Goal: Transaction & Acquisition: Purchase product/service

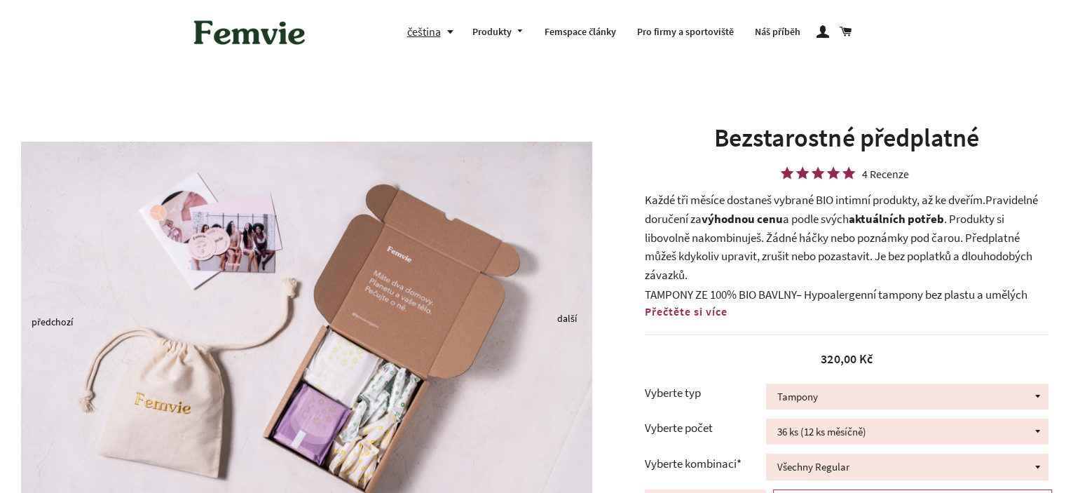
click at [706, 212] on b "výhodnou cenu" at bounding box center [741, 218] width 81 height 15
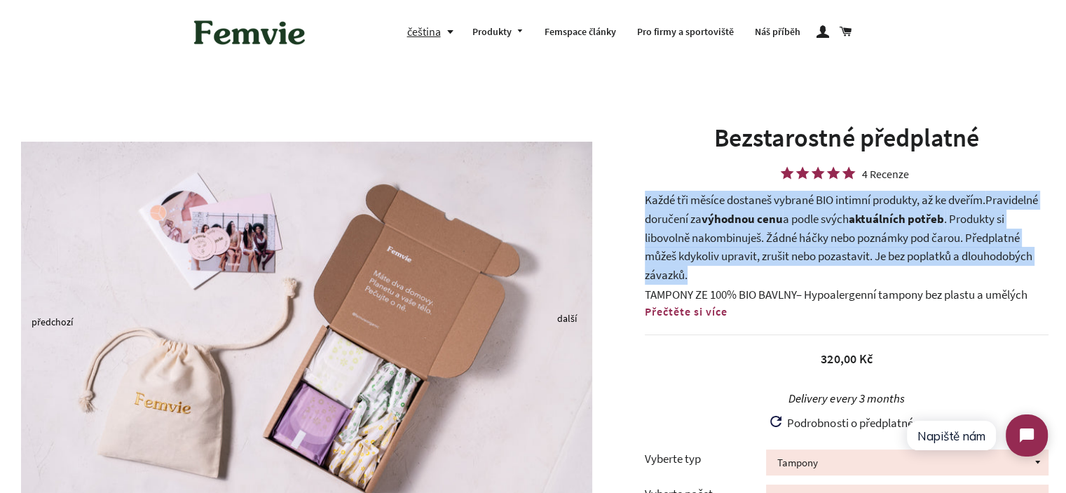
click at [706, 212] on b "výhodnou cenu" at bounding box center [741, 218] width 81 height 15
click at [763, 263] on p "Každé tři měsíce dostaneš vybrané BIO intimní produkty, až ke dveřím. Pravideln…" at bounding box center [847, 237] width 404 height 93
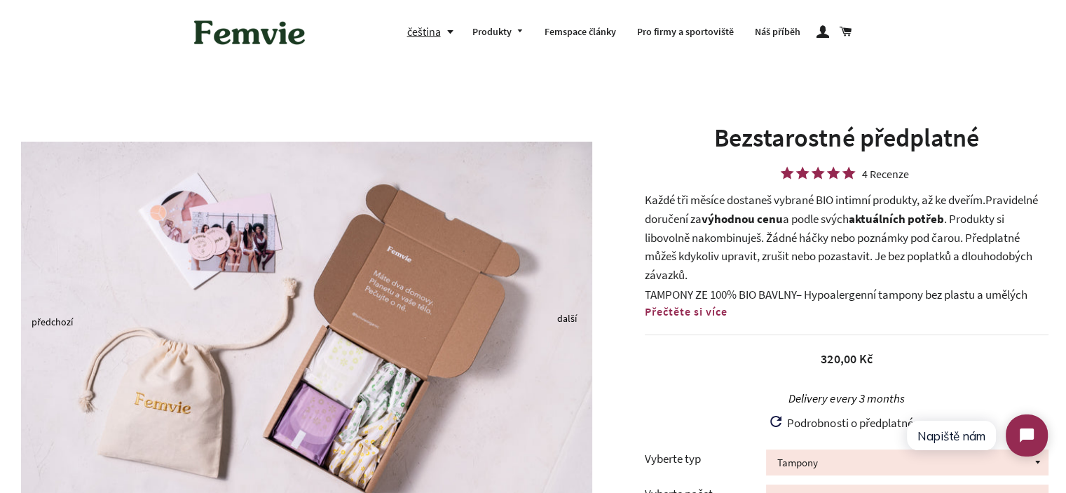
click at [709, 310] on span "Přečtěte si více" at bounding box center [686, 311] width 83 height 14
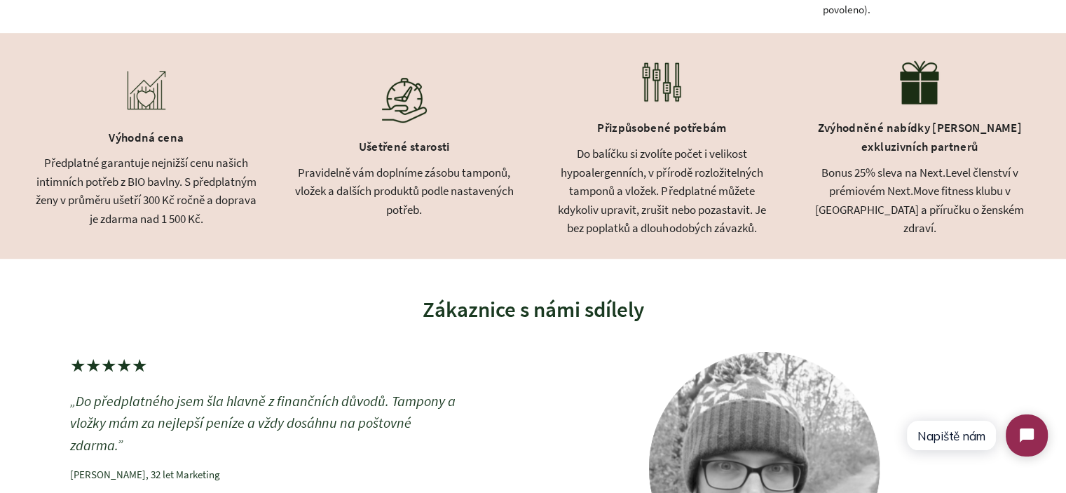
scroll to position [771, 0]
click at [313, 218] on div "Výhodná cena Předplatné garantuje nejnižší cenu našich intimních potřeb z BIO b…" at bounding box center [533, 145] width 1066 height 226
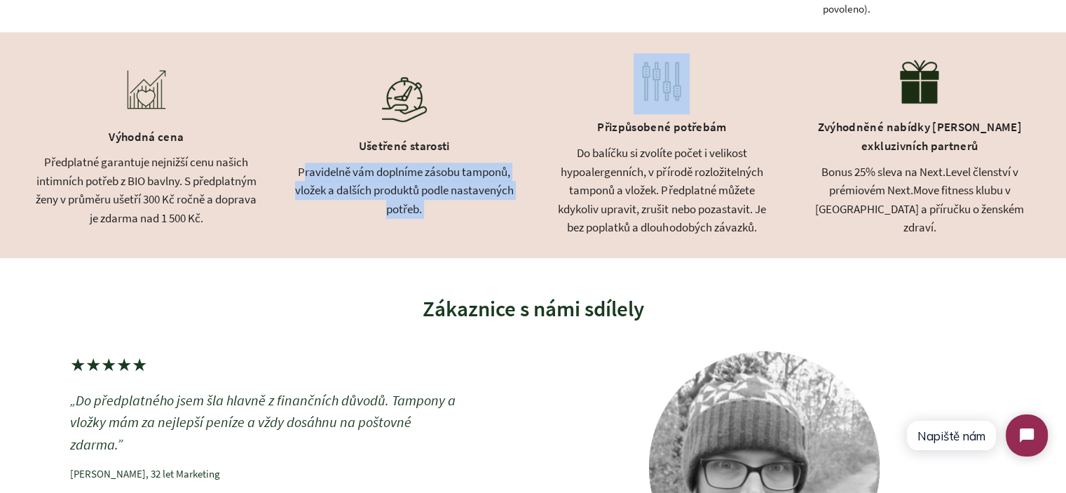
click at [313, 218] on div "Výhodná cena Předplatné garantuje nejnižší cenu našich intimních potřeb z BIO b…" at bounding box center [533, 145] width 1066 height 226
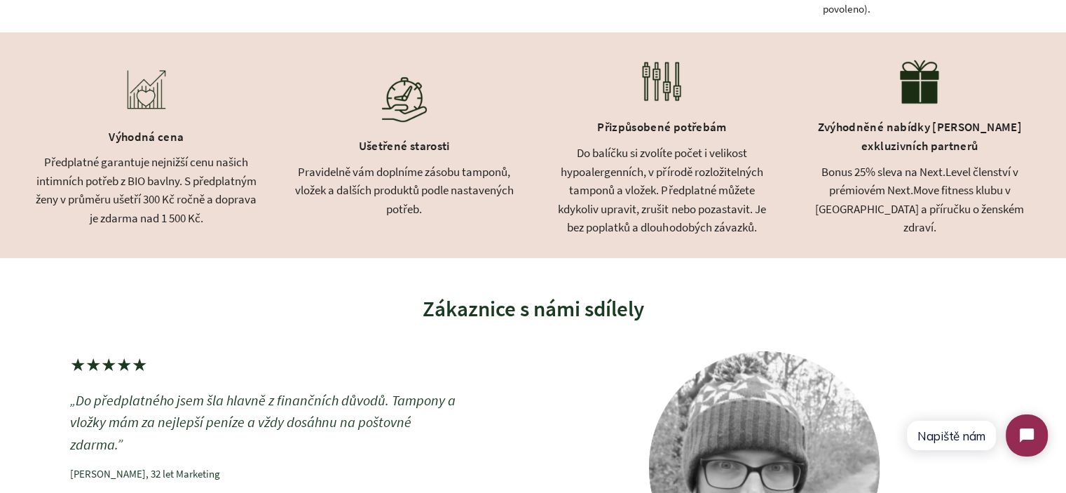
click at [164, 207] on div "Předplatné garantuje nejnižší cenu našich intimních potřeb z BIO bavlny. S před…" at bounding box center [146, 190] width 223 height 74
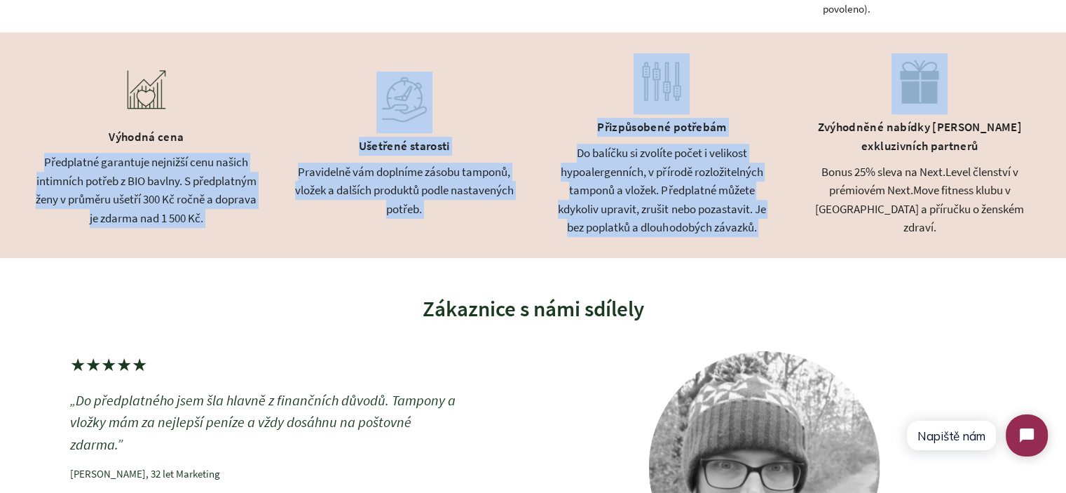
drag, startPoint x: 164, startPoint y: 207, endPoint x: 713, endPoint y: 207, distance: 548.6
click at [705, 207] on div "Výhodná cena Předplatné garantuje nejnižší cenu našich intimních potřeb z BIO b…" at bounding box center [533, 145] width 1066 height 226
click at [725, 210] on div "Do balíčku si zvolíte počet i velikost hypoalergenních, v přírodě rozložitelnýc…" at bounding box center [662, 190] width 223 height 93
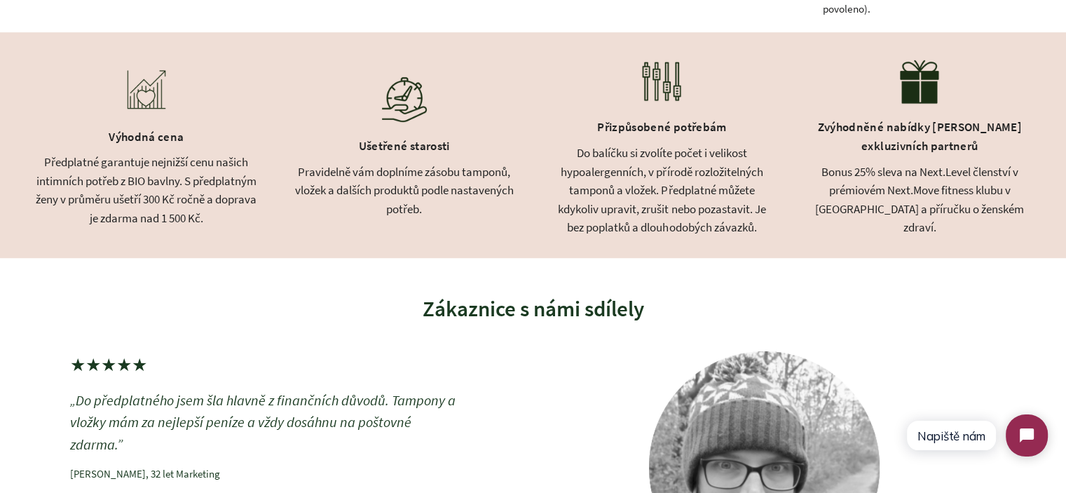
click at [911, 210] on div "Bonus 25% sleva na Next.Level členství v prémiovém Next.Move fitness klubu v Pr…" at bounding box center [919, 200] width 223 height 74
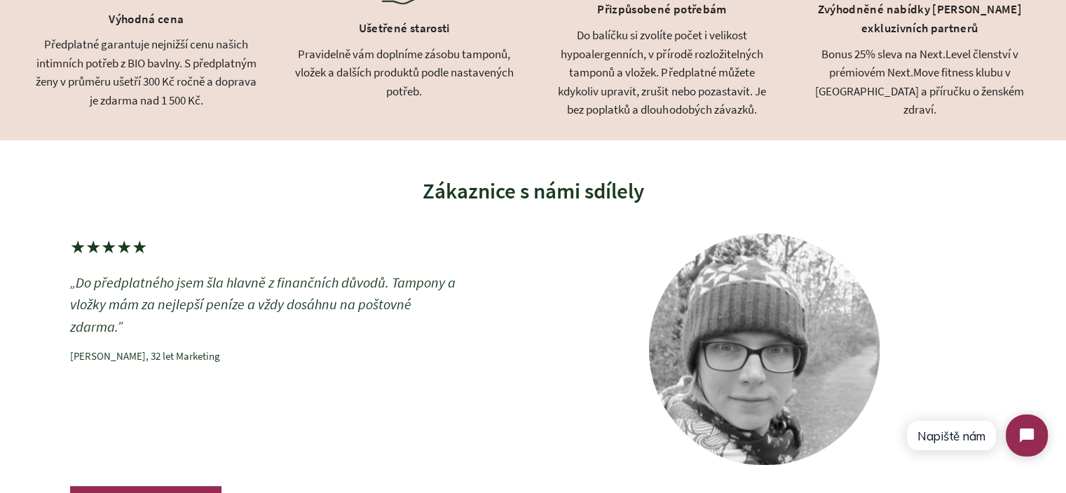
scroll to position [0, 0]
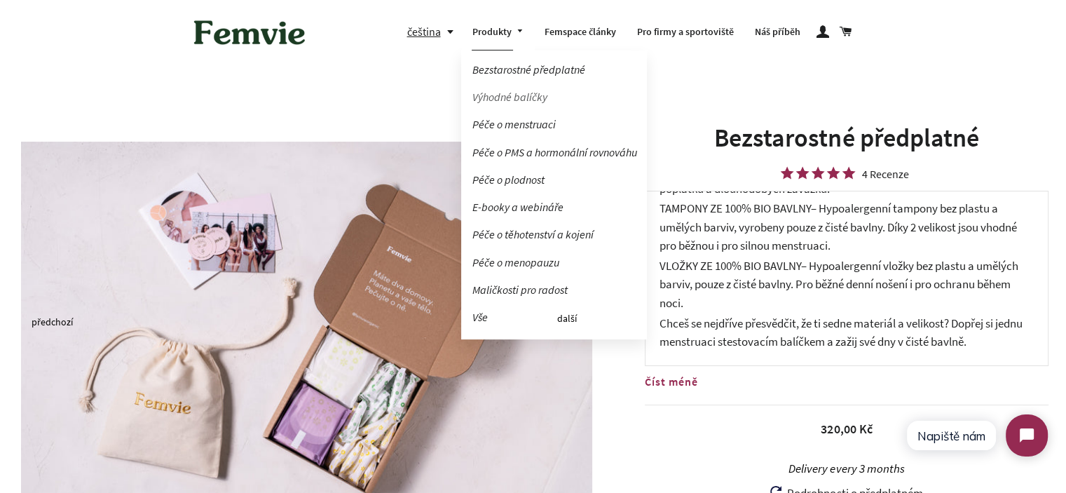
click at [509, 101] on link "Výhodné balíčky" at bounding box center [554, 97] width 186 height 25
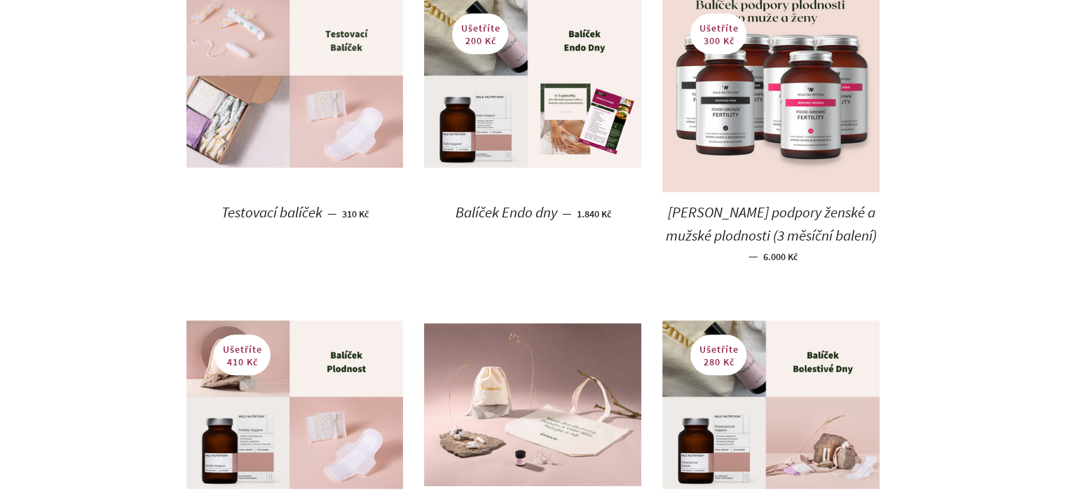
scroll to position [771, 0]
click at [320, 102] on img at bounding box center [294, 82] width 217 height 167
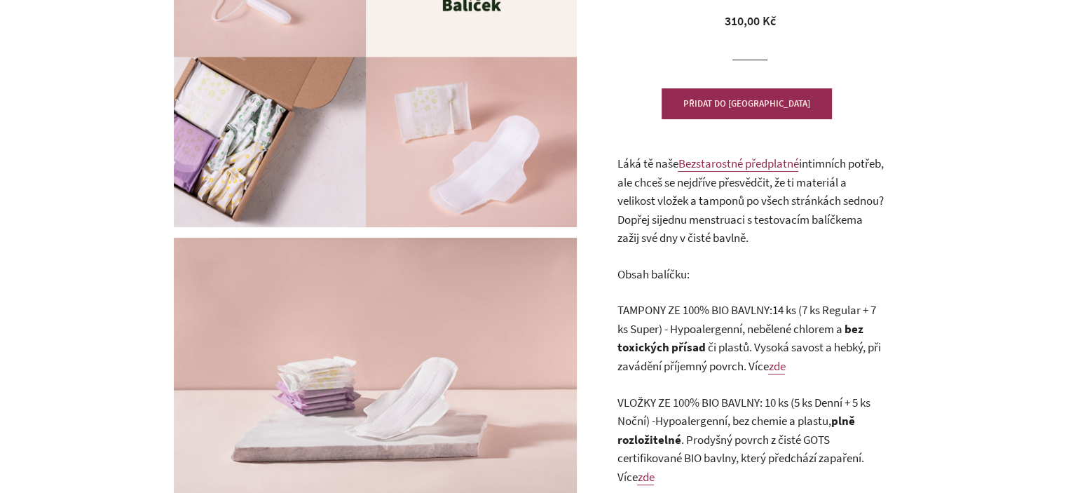
scroll to position [210, 0]
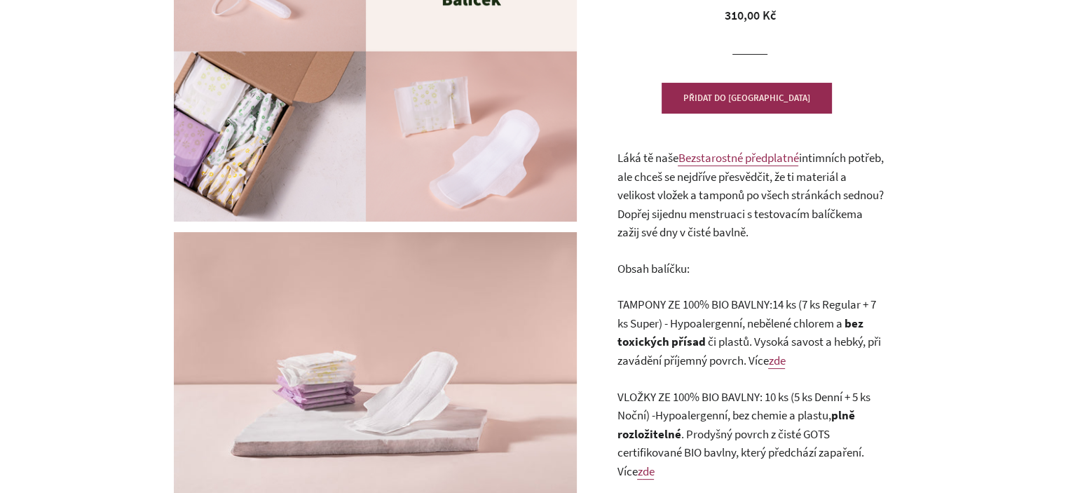
click at [632, 190] on span "intimních potřeb, ale chceš se nejdříve přesvědčit, že ti materiál a velikost v…" at bounding box center [750, 185] width 266 height 71
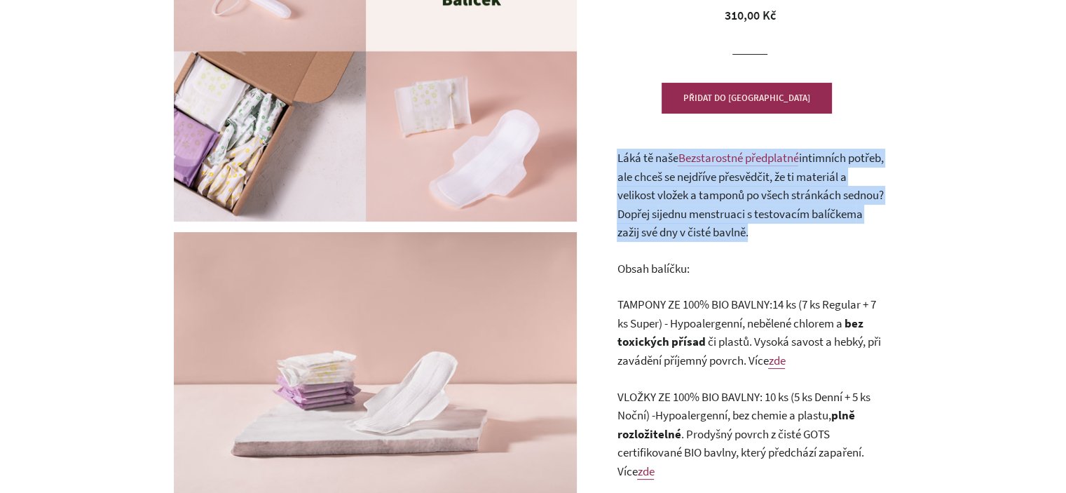
click at [629, 163] on span "Láká tě naše" at bounding box center [647, 157] width 61 height 15
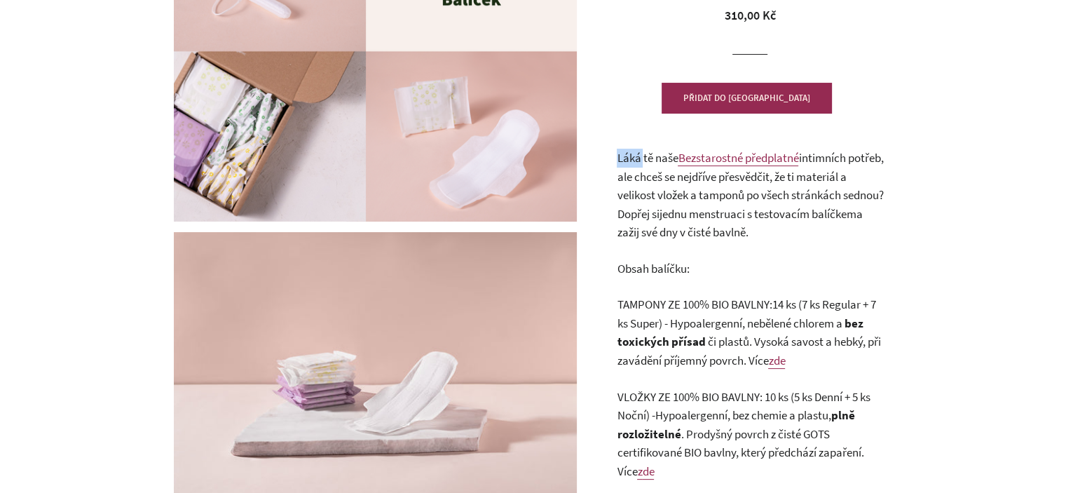
click at [629, 163] on span "Láká tě naše" at bounding box center [647, 157] width 61 height 15
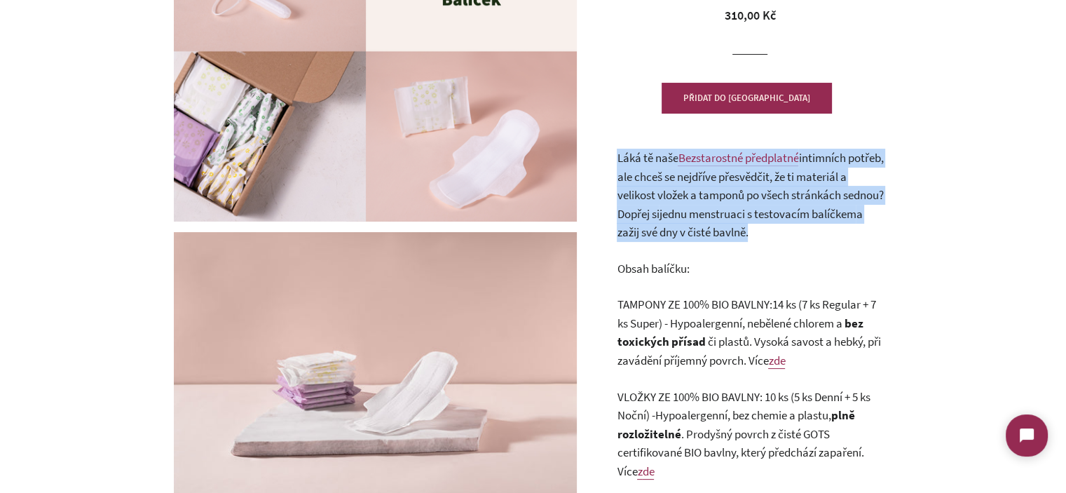
scroll to position [0, 0]
drag, startPoint x: 629, startPoint y: 163, endPoint x: 820, endPoint y: 232, distance: 203.5
click at [820, 232] on p "Láká tě naše Bezstarostné předplatné intimních potřeb, ale chceš se nejdříve př…" at bounding box center [750, 195] width 266 height 93
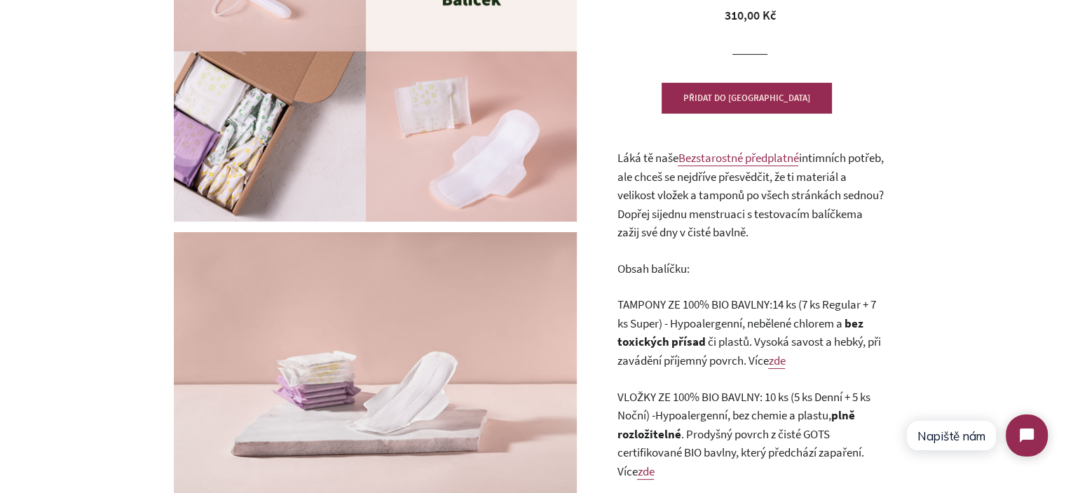
click at [820, 232] on p "Láká tě naše Bezstarostné předplatné intimních potřeb, ale chceš se nejdříve př…" at bounding box center [750, 195] width 266 height 93
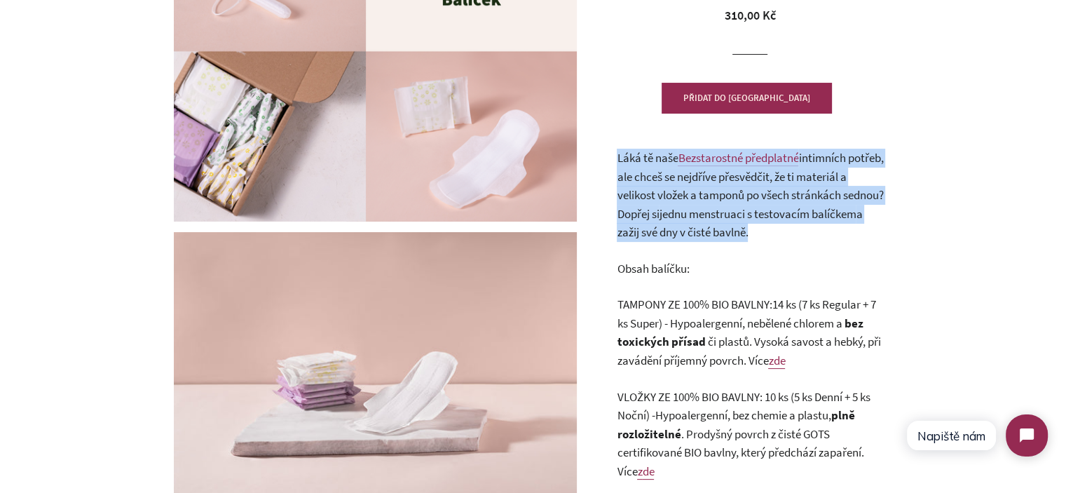
drag, startPoint x: 820, startPoint y: 232, endPoint x: 616, endPoint y: 158, distance: 216.8
click at [617, 159] on p "Láká tě naše Bezstarostné předplatné intimních potřeb, ale chceš se nejdříve př…" at bounding box center [750, 195] width 266 height 93
click at [616, 158] on div "Testovací balíček 0 Recenze Běžná cena Prodejní cena 310,00 Kč Jednotková cena …" at bounding box center [742, 356] width 315 height 893
drag, startPoint x: 616, startPoint y: 158, endPoint x: 828, endPoint y: 235, distance: 225.0
click at [828, 235] on div "Testovací balíček 0 Recenze Běžná cena Prodejní cena 310,00 Kč Jednotková cena …" at bounding box center [742, 356] width 315 height 893
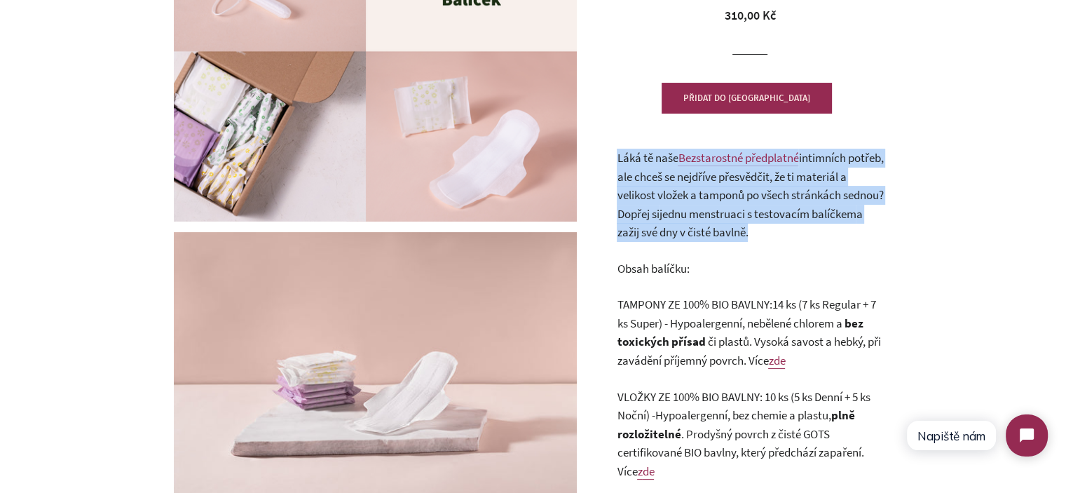
click at [828, 235] on p "Láká tě naše Bezstarostné předplatné intimních potřeb, ale chceš se nejdříve př…" at bounding box center [750, 195] width 266 height 93
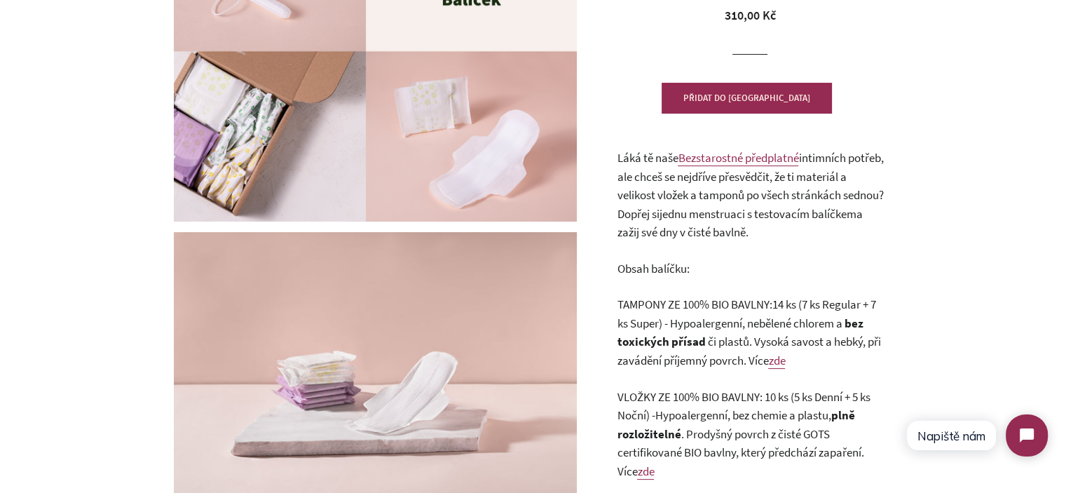
drag, startPoint x: 829, startPoint y: 236, endPoint x: 619, endPoint y: 162, distance: 222.3
click at [619, 162] on p "Láká tě naše Bezstarostné předplatné intimních potřeb, ale chceš se nejdříve př…" at bounding box center [750, 195] width 266 height 93
click at [619, 162] on span "Láká tě naše" at bounding box center [647, 157] width 61 height 15
drag, startPoint x: 616, startPoint y: 156, endPoint x: 824, endPoint y: 237, distance: 223.2
click at [824, 237] on div "Testovací balíček 0 Recenze Běžná cena Prodejní cena 310,00 Kč Jednotková cena …" at bounding box center [742, 356] width 315 height 893
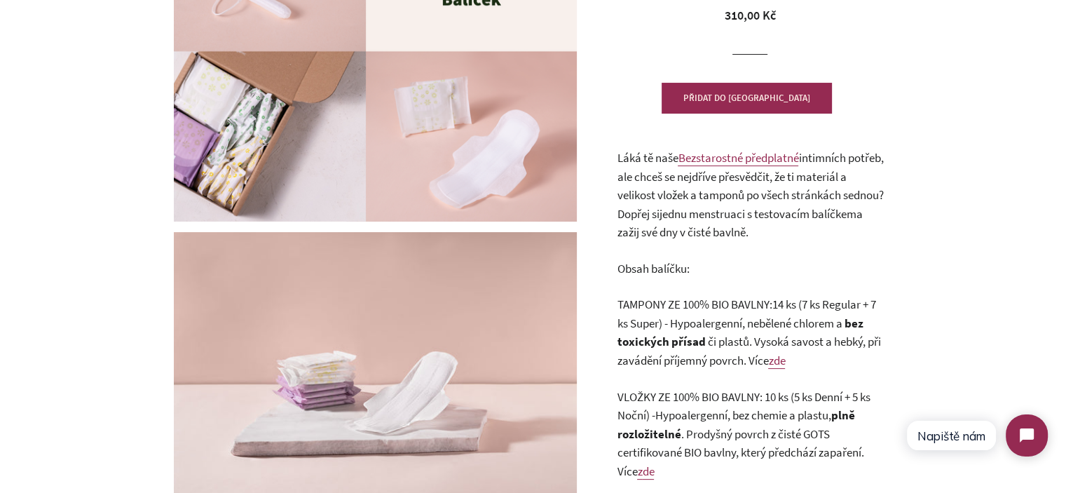
click at [824, 237] on p "Láká tě naše Bezstarostné předplatné intimních potřeb, ale chceš se nejdříve př…" at bounding box center [750, 195] width 266 height 93
click at [718, 296] on span "TAMPONY ZE 100% BIO BAVLNY:" at bounding box center [694, 303] width 155 height 15
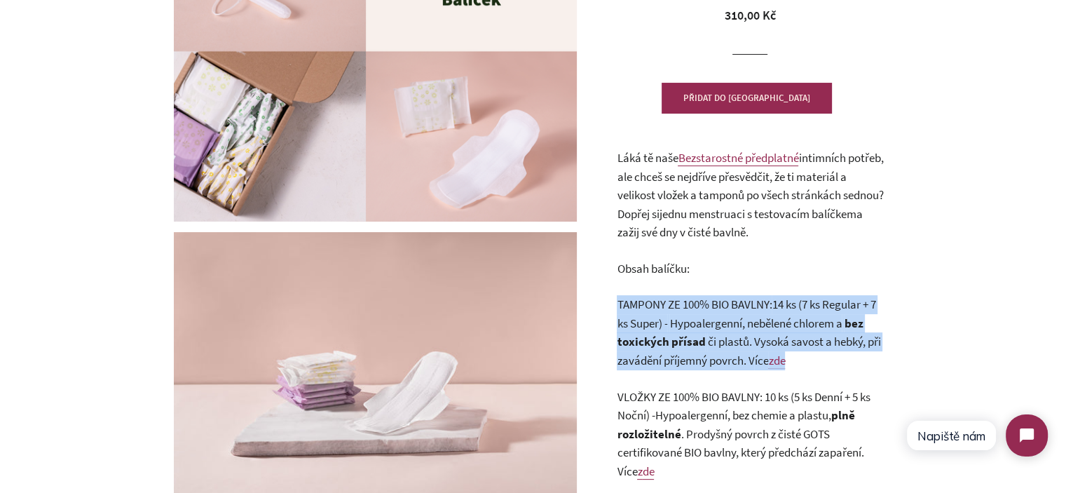
click at [718, 296] on span "TAMPONY ZE 100% BIO BAVLNY:" at bounding box center [694, 303] width 155 height 15
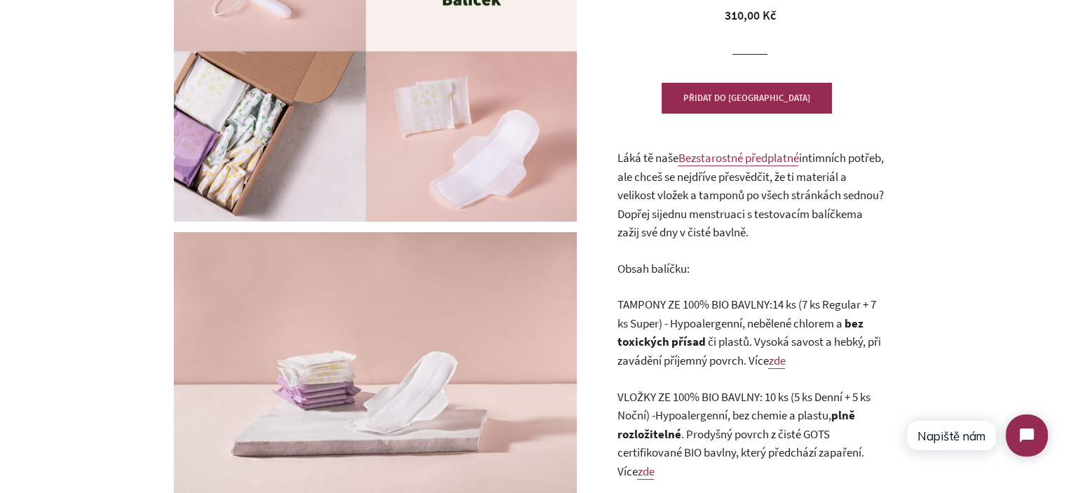
click at [668, 201] on span "intimních potřeb, ale chceš se nejdříve přesvědčit, že ti materiál a velikost v…" at bounding box center [750, 185] width 266 height 71
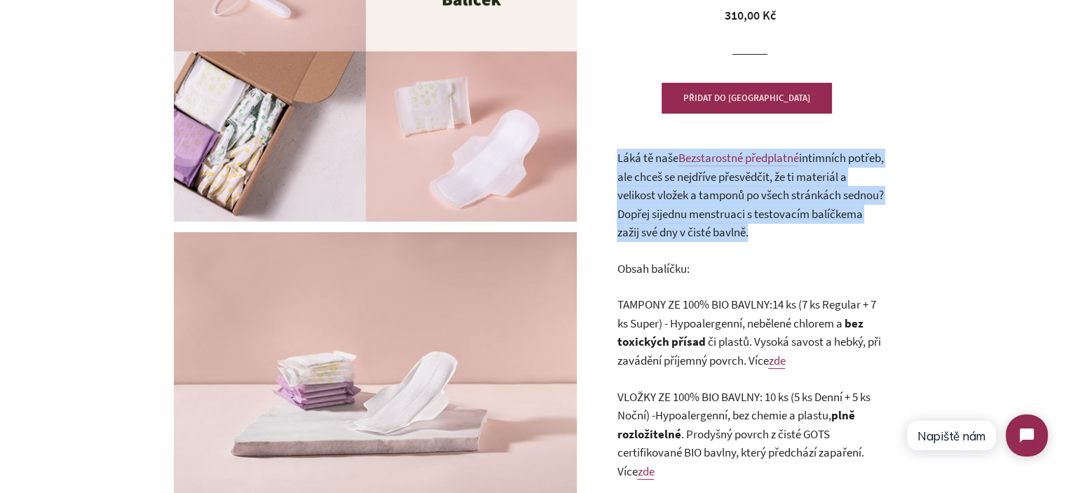
click at [668, 201] on span "intimních potřeb, ale chceš se nejdříve přesvědčit, že ti materiál a velikost v…" at bounding box center [750, 185] width 266 height 71
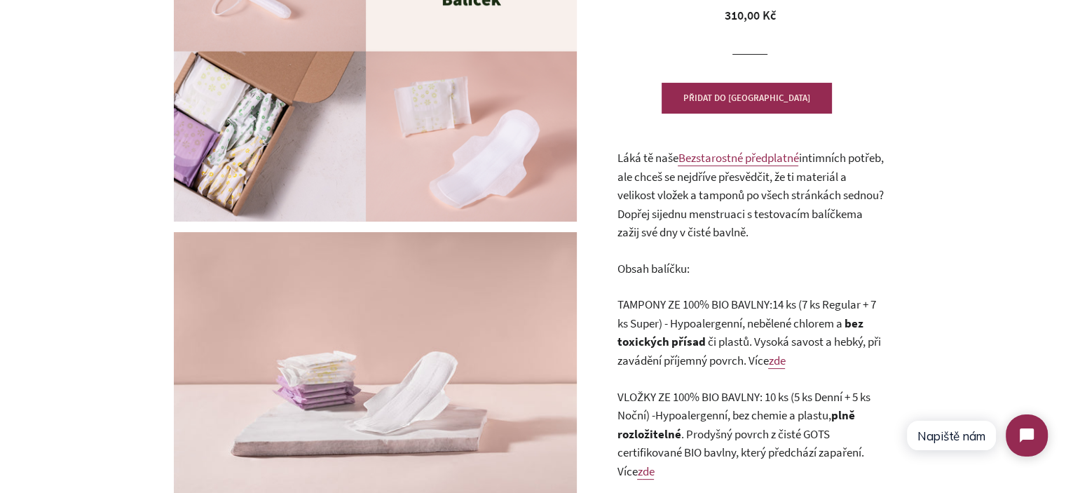
click at [685, 266] on span "Obsah balíčku:" at bounding box center [653, 268] width 72 height 15
click at [682, 233] on span "a zažij své dny v čisté bavlně." at bounding box center [739, 223] width 245 height 34
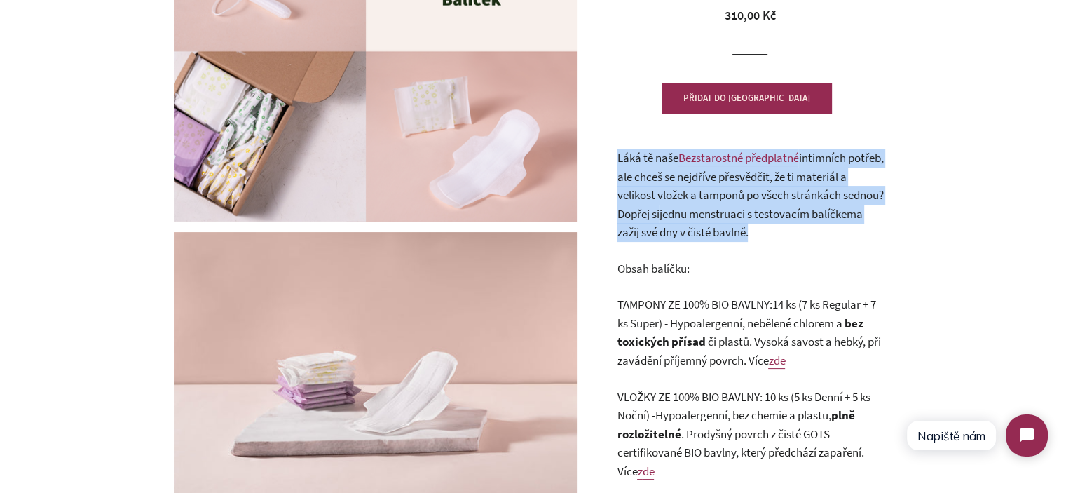
drag, startPoint x: 682, startPoint y: 233, endPoint x: 643, endPoint y: 181, distance: 65.4
click at [678, 226] on span "a zažij své dny v čisté bavlně." at bounding box center [739, 223] width 245 height 34
click at [639, 172] on span "intimních potřeb, ale chceš se nejdříve přesvědčit, že ti materiál a velikost v…" at bounding box center [750, 185] width 266 height 71
click at [624, 159] on span "Láká tě naše" at bounding box center [647, 157] width 61 height 15
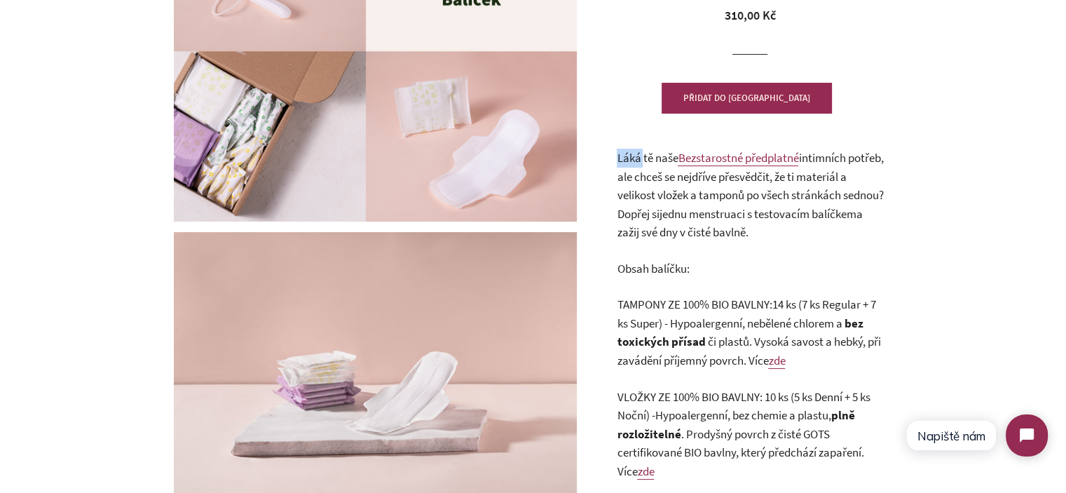
click at [623, 158] on span "Láká tě naše" at bounding box center [647, 157] width 61 height 15
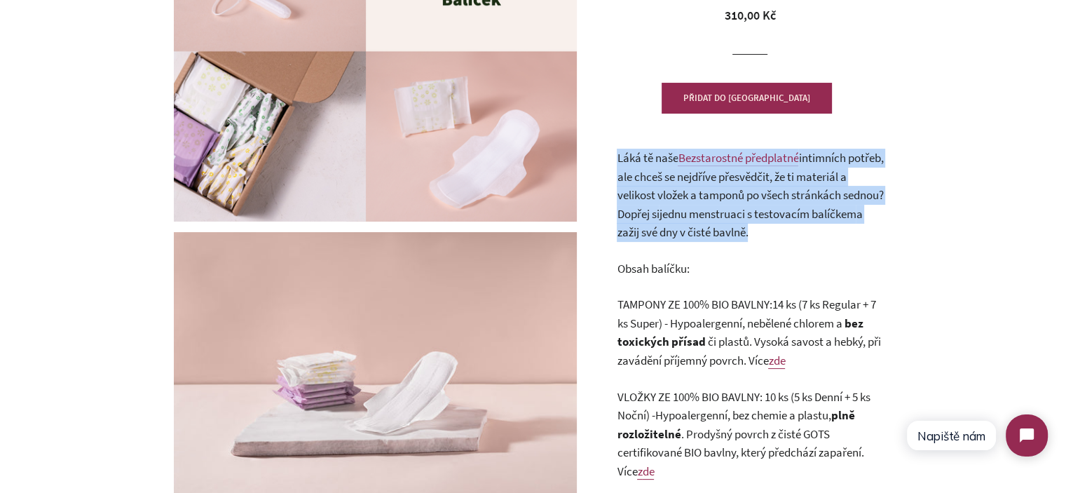
drag, startPoint x: 623, startPoint y: 158, endPoint x: 844, endPoint y: 232, distance: 232.7
click at [844, 232] on p "Láká tě naše Bezstarostné předplatné intimních potřeb, ale chceš se nejdříve př…" at bounding box center [750, 195] width 266 height 93
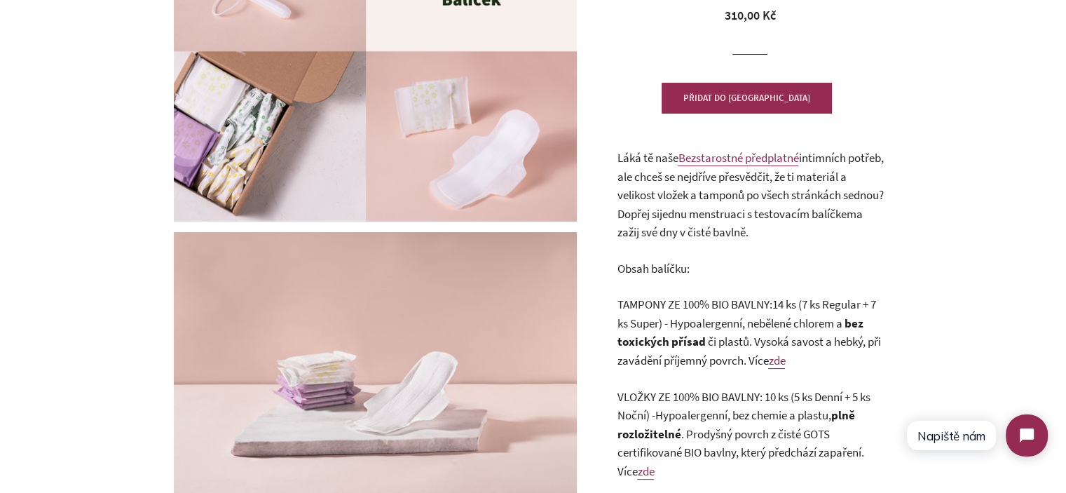
click at [824, 190] on span "intimních potřeb, ale chceš se nejdříve přesvědčit, že ti materiál a velikost v…" at bounding box center [750, 185] width 266 height 71
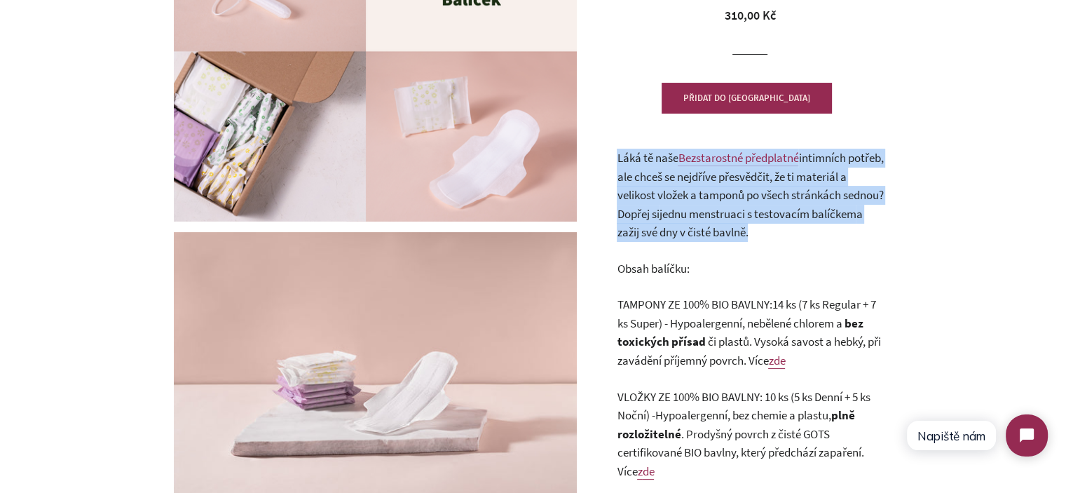
click at [824, 190] on span "intimních potřeb, ale chceš se nejdříve přesvědčit, že ti materiál a velikost v…" at bounding box center [750, 185] width 266 height 71
click at [832, 212] on span "jednu menstruaci s testovacím balíčkem" at bounding box center [757, 213] width 197 height 15
drag, startPoint x: 824, startPoint y: 233, endPoint x: 600, endPoint y: 161, distance: 235.3
click at [597, 162] on div "Testovací balíček 0 Recenze Běžná cena Prodejní cena 310,00 Kč Jednotková cena …" at bounding box center [742, 356] width 315 height 893
click at [608, 156] on div "Testovací balíček 0 Recenze Běžná cena Prodejní cena 310,00 Kč Jednotková cena …" at bounding box center [742, 356] width 315 height 893
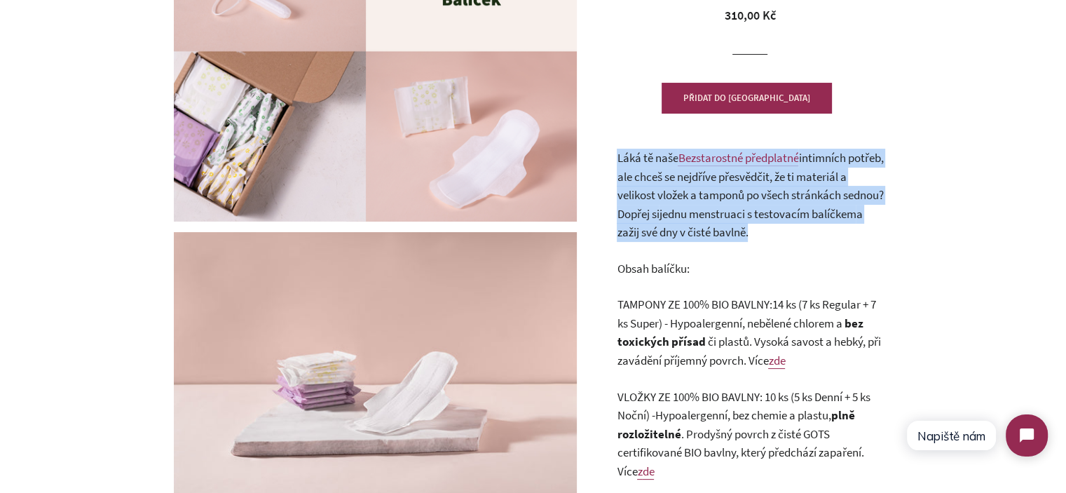
drag, startPoint x: 608, startPoint y: 156, endPoint x: 829, endPoint y: 228, distance: 232.2
click at [829, 228] on div "Testovací balíček 0 Recenze Běžná cena Prodejní cena 310,00 Kč Jednotková cena …" at bounding box center [742, 356] width 315 height 893
click at [829, 228] on p "Láká tě naše Bezstarostné předplatné intimních potřeb, ale chceš se nejdříve př…" at bounding box center [750, 195] width 266 height 93
drag, startPoint x: 829, startPoint y: 228, endPoint x: 614, endPoint y: 157, distance: 226.7
click at [615, 157] on div "Testovací balíček 0 Recenze Běžná cena Prodejní cena 310,00 Kč Jednotková cena …" at bounding box center [742, 356] width 315 height 893
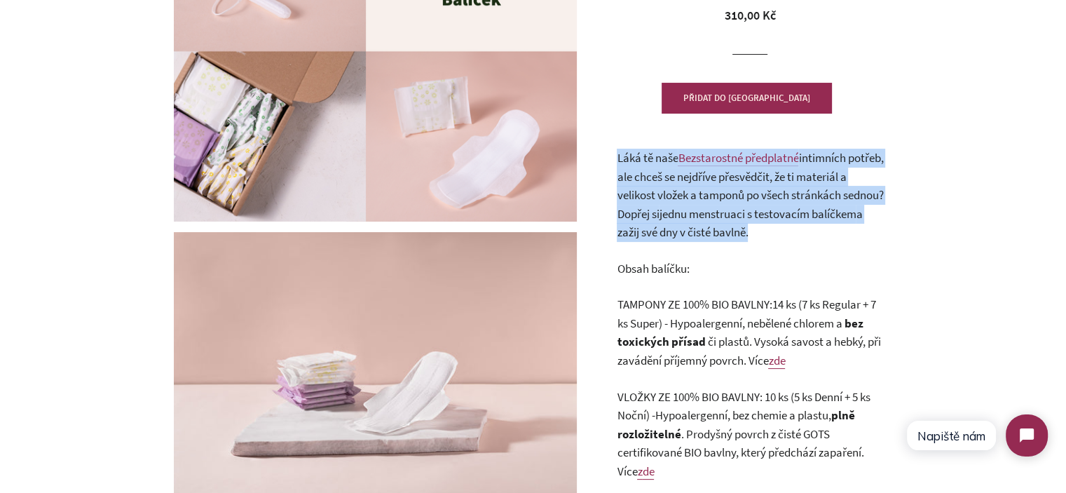
click at [614, 157] on div "Testovací balíček 0 Recenze Běžná cena Prodejní cena 310,00 Kč Jednotková cena …" at bounding box center [742, 356] width 315 height 893
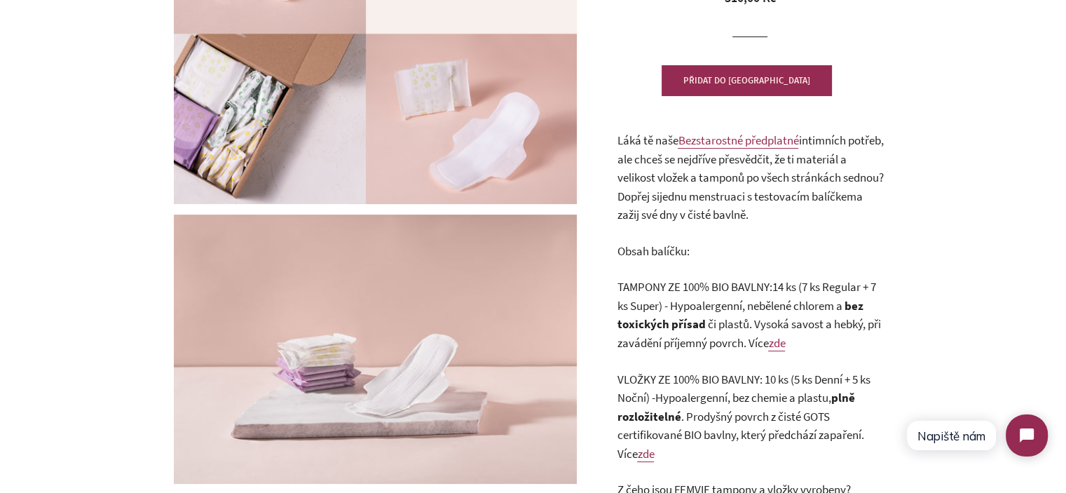
scroll to position [280, 0]
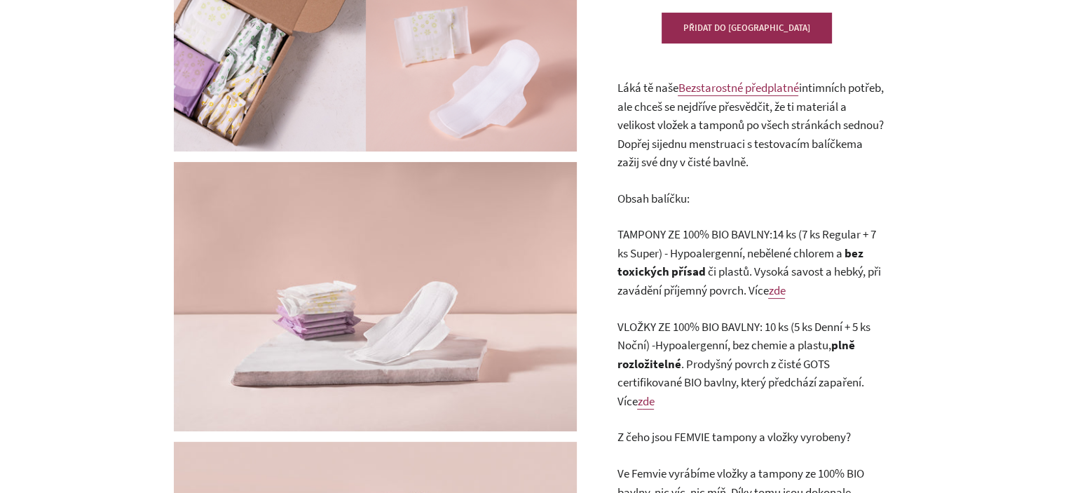
click at [651, 204] on span "Obsah balíčku:" at bounding box center [653, 198] width 72 height 15
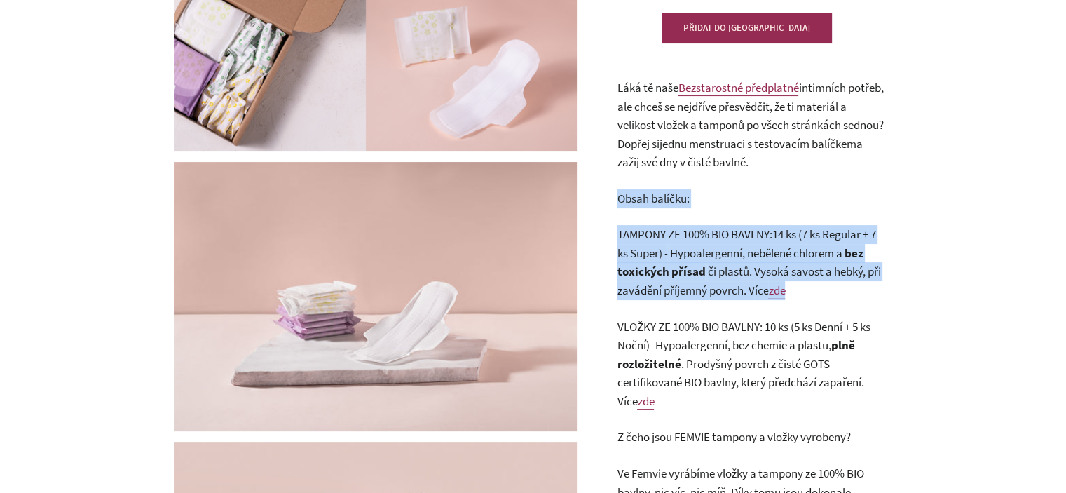
drag, startPoint x: 651, startPoint y: 204, endPoint x: 693, endPoint y: 261, distance: 70.6
click at [693, 261] on div "Láká tě naše Bezstarostné předplatné intimních potřeb, ale chceš se nejdříve př…" at bounding box center [750, 400] width 266 height 645
click at [693, 261] on p "TAMPONY ZE 100% BIO BAVLNY: 14 ks (7 ks Regular + 7 ks Super) - Hypoalergenní, …" at bounding box center [750, 262] width 266 height 74
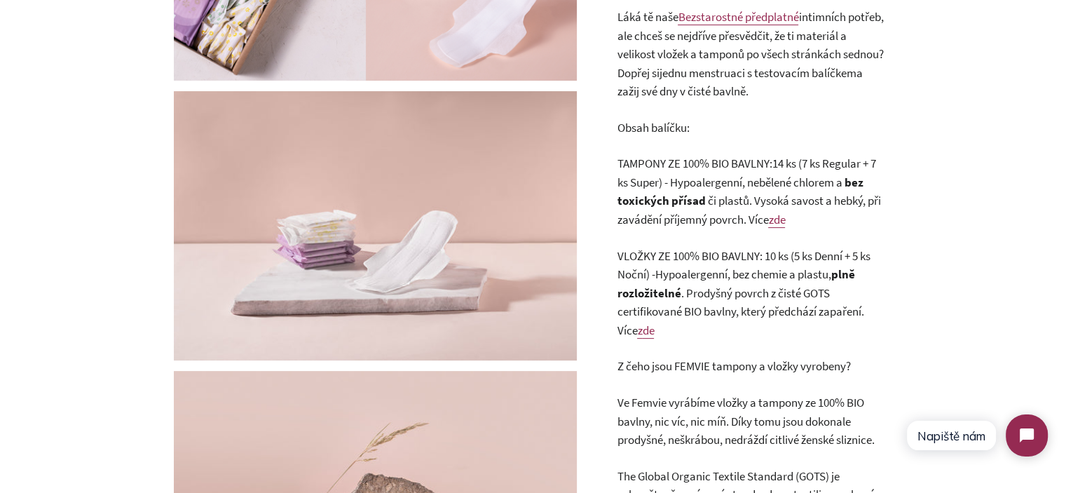
scroll to position [490, 0]
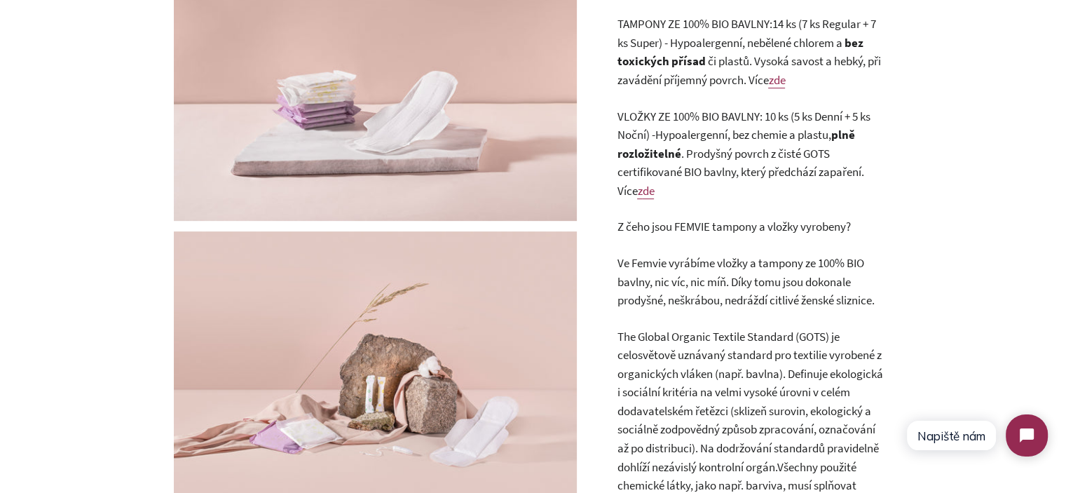
click at [696, 228] on span "Z čeho jsou FEMVIE tampony a vložky vyrobeny?" at bounding box center [733, 226] width 233 height 15
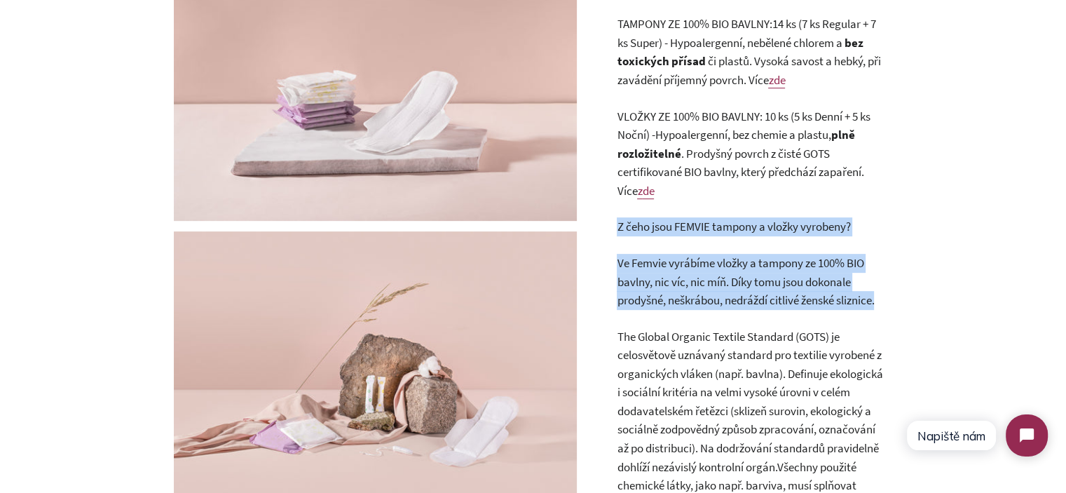
drag, startPoint x: 696, startPoint y: 228, endPoint x: 729, endPoint y: 296, distance: 75.5
click at [729, 296] on div "Láká tě naše Bezstarostné předplatné intimních potřeb, ale chceš se nejdříve př…" at bounding box center [750, 190] width 266 height 645
click at [729, 296] on span "Ve Femvie vyrábíme vložky a tampony ze 100% BIO bavlny, nic víc, nic míň. Díky …" at bounding box center [745, 281] width 257 height 53
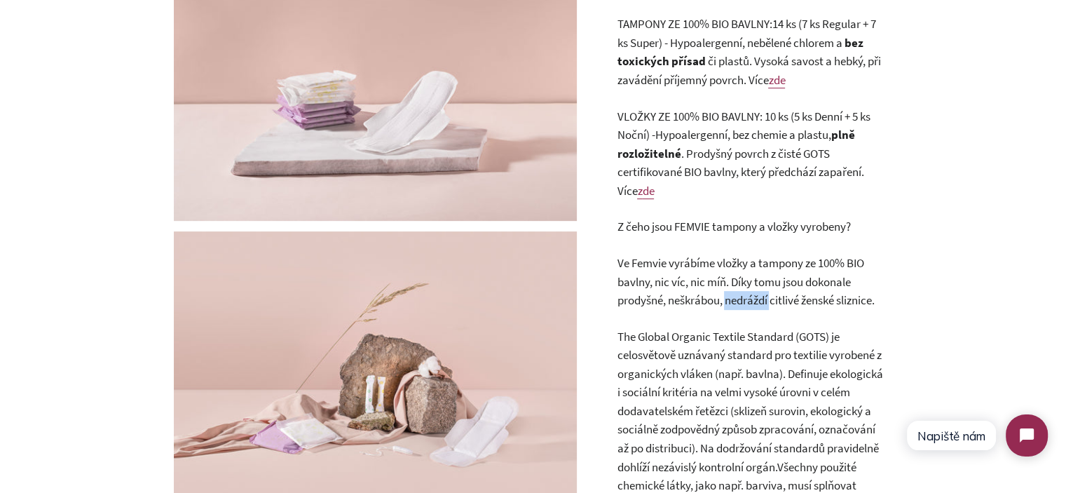
click at [729, 296] on span "Ve Femvie vyrábíme vložky a tampony ze 100% BIO bavlny, nic víc, nic míň. Díky …" at bounding box center [745, 281] width 257 height 53
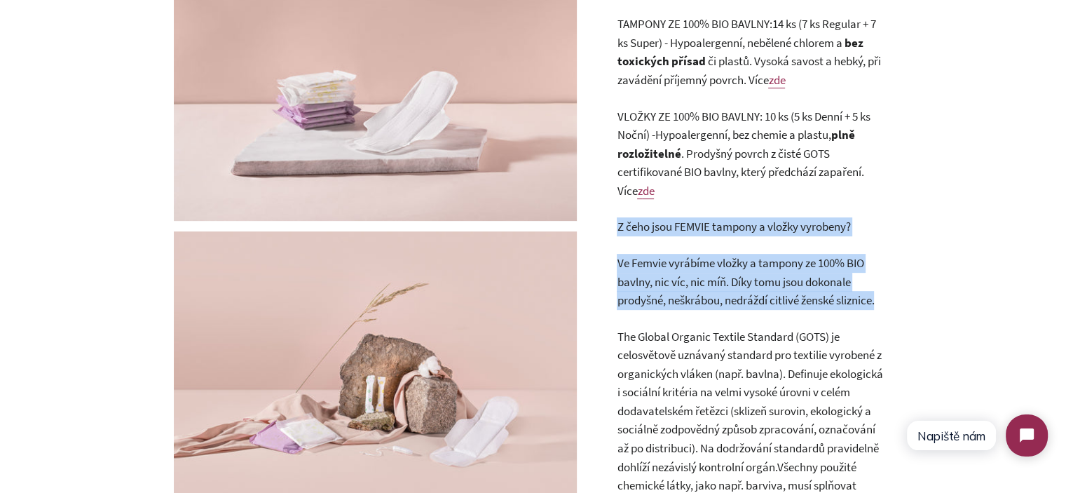
drag, startPoint x: 729, startPoint y: 296, endPoint x: 673, endPoint y: 233, distance: 84.4
click at [673, 233] on div "Láká tě naše Bezstarostné předplatné intimních potřeb, ale chceš se nejdříve př…" at bounding box center [750, 190] width 266 height 645
click at [673, 233] on span "Z čeho jsou FEMVIE tampony a vložky vyrobeny?" at bounding box center [733, 226] width 233 height 15
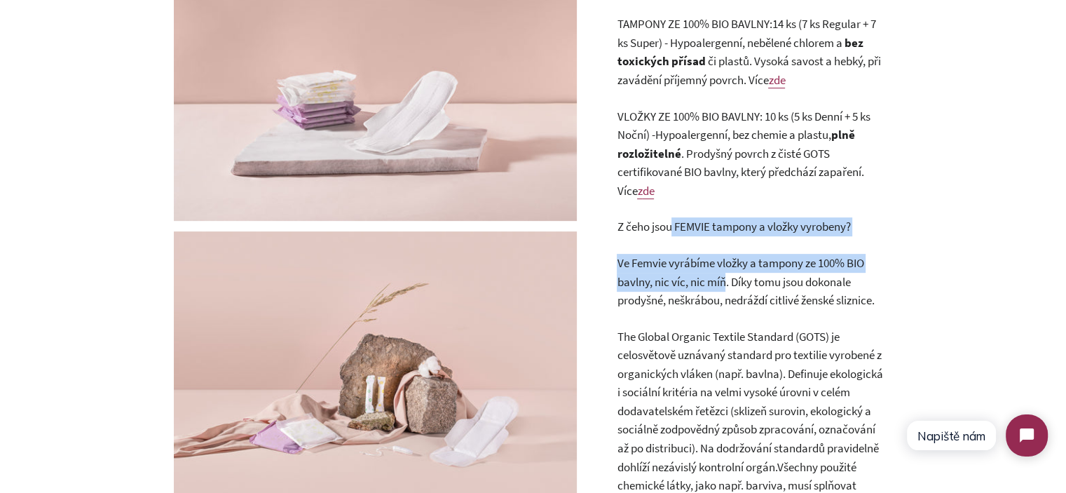
drag, startPoint x: 673, startPoint y: 233, endPoint x: 715, endPoint y: 279, distance: 62.0
click at [715, 279] on div "Láká tě naše Bezstarostné předplatné intimních potřeb, ale chceš se nejdříve př…" at bounding box center [750, 190] width 266 height 645
click at [715, 279] on span "Ve Femvie vyrábíme vložky a tampony ze 100% BIO bavlny, nic víc, nic míň. Díky …" at bounding box center [745, 281] width 257 height 53
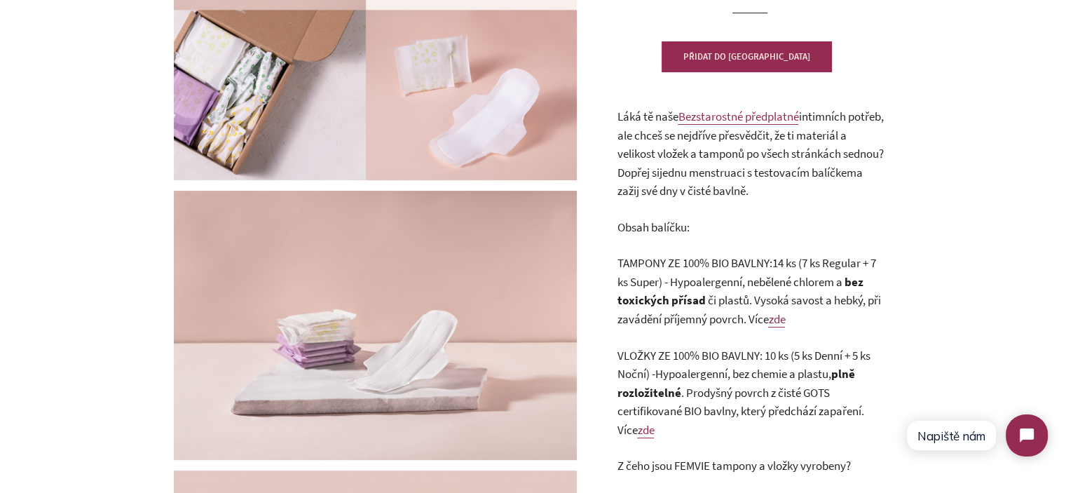
scroll to position [210, 0]
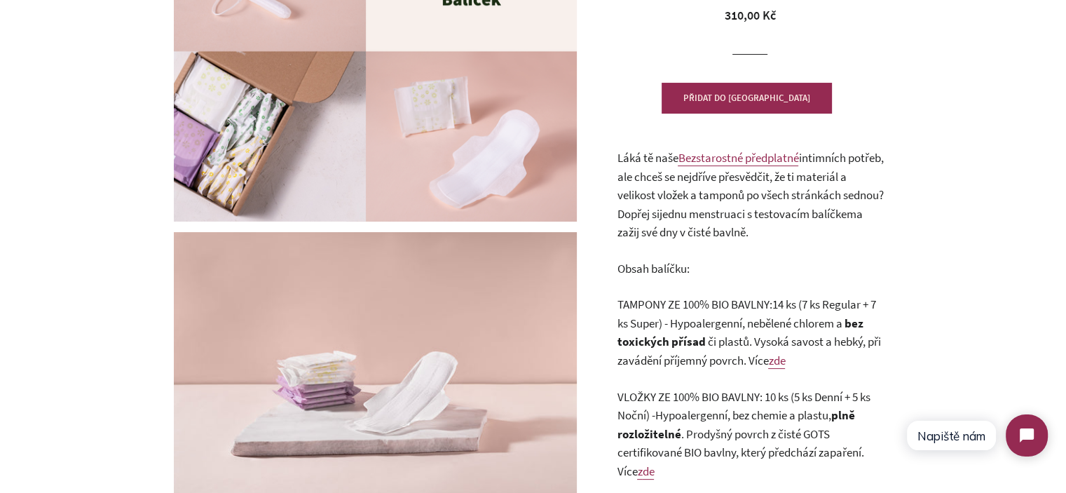
click at [715, 226] on span "a zažij své dny v čisté bavlně." at bounding box center [739, 223] width 245 height 34
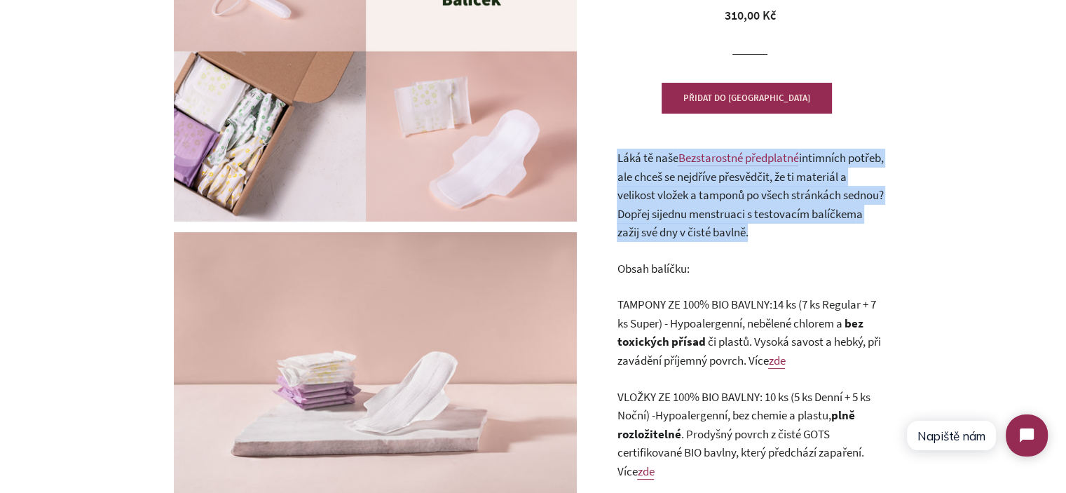
click at [715, 226] on span "a zažij své dny v čisté bavlně." at bounding box center [739, 223] width 245 height 34
click at [821, 230] on p "Láká tě naše Bezstarostné předplatné intimních potřeb, ale chceš se nejdříve př…" at bounding box center [750, 195] width 266 height 93
drag, startPoint x: 831, startPoint y: 233, endPoint x: 625, endPoint y: 205, distance: 207.8
click at [625, 205] on p "Láká tě naše Bezstarostné předplatné intimních potřeb, ale chceš se nejdříve př…" at bounding box center [750, 195] width 266 height 93
click at [625, 205] on span "intimních potřeb, ale chceš se nejdříve přesvědčit, že ti materiál a velikost v…" at bounding box center [750, 185] width 266 height 71
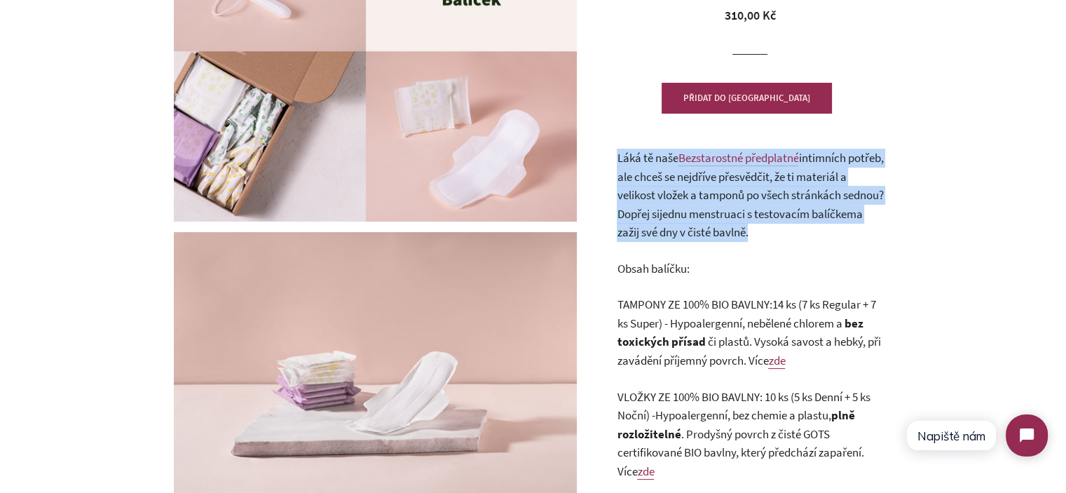
drag, startPoint x: 617, startPoint y: 206, endPoint x: 834, endPoint y: 232, distance: 218.8
click at [834, 232] on p "Láká tě naše Bezstarostné předplatné intimních potřeb, ale chceš se nejdříve př…" at bounding box center [750, 195] width 266 height 93
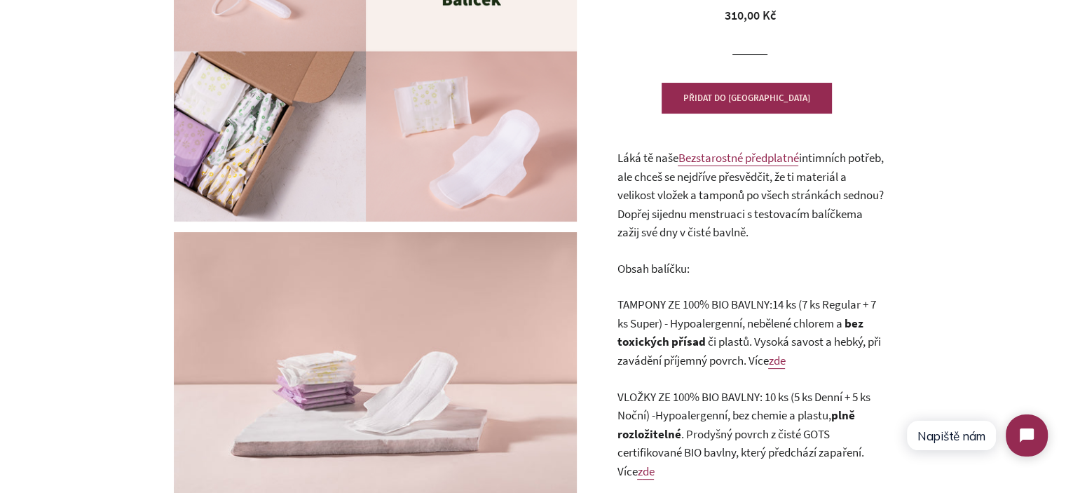
click at [701, 239] on span "a zažij své dny v čisté bavlně." at bounding box center [739, 223] width 245 height 34
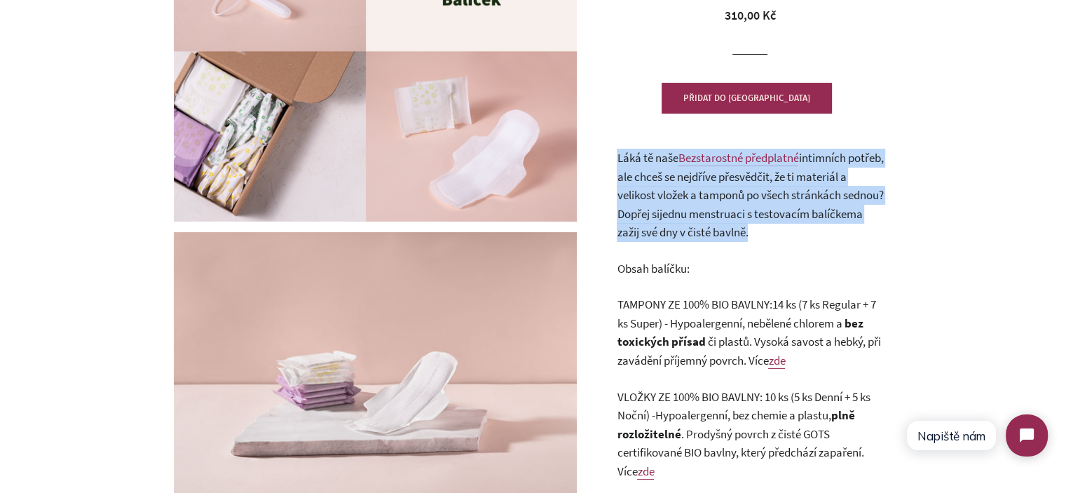
click at [701, 239] on span "a zažij své dny v čisté bavlně." at bounding box center [739, 223] width 245 height 34
click at [861, 238] on p "Láká tě naše Bezstarostné předplatné intimních potřeb, ale chceš se nejdříve př…" at bounding box center [750, 195] width 266 height 93
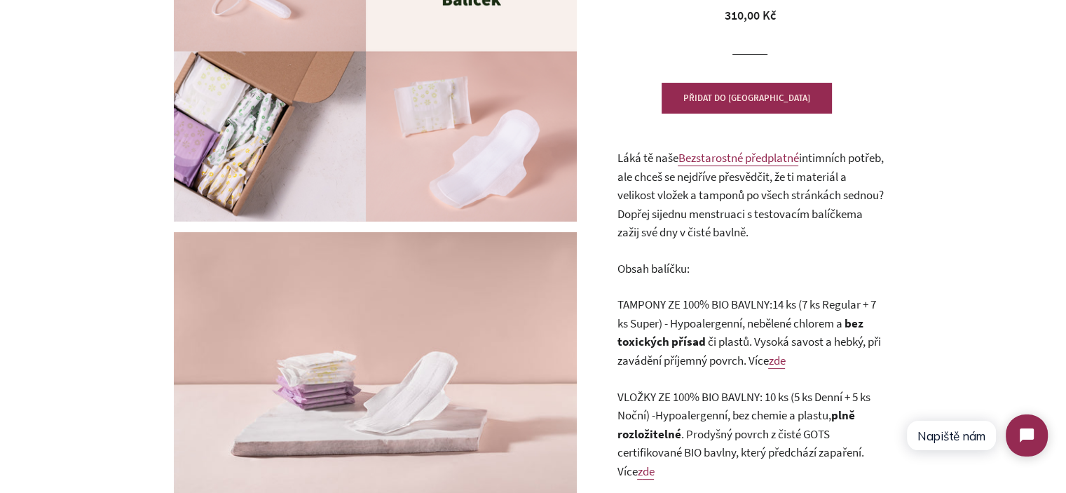
drag, startPoint x: 854, startPoint y: 237, endPoint x: 619, endPoint y: 165, distance: 246.0
click at [619, 165] on p "Láká tě naše Bezstarostné předplatné intimních potřeb, ale chceš se nejdříve př…" at bounding box center [750, 195] width 266 height 93
drag, startPoint x: 617, startPoint y: 162, endPoint x: 856, endPoint y: 235, distance: 249.1
click at [856, 235] on p "Láká tě naše Bezstarostné předplatné intimních potřeb, ale chceš se nejdříve př…" at bounding box center [750, 195] width 266 height 93
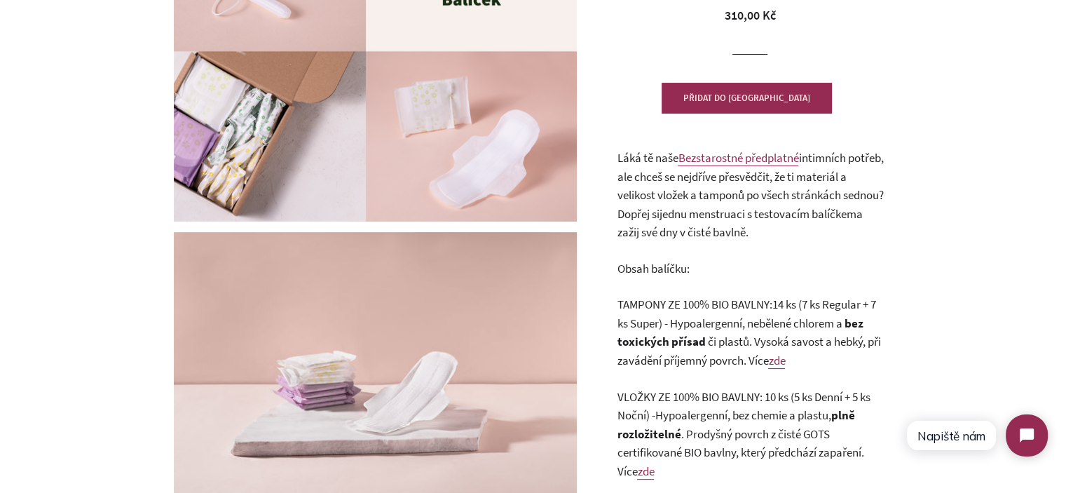
click at [855, 235] on p "Láká tě naše Bezstarostné předplatné intimních potřeb, ale chceš se nejdříve př…" at bounding box center [750, 195] width 266 height 93
drag, startPoint x: 803, startPoint y: 231, endPoint x: 617, endPoint y: 160, distance: 199.4
click at [617, 160] on p "Láká tě naše Bezstarostné předplatné intimních potřeb, ale chceš se nejdříve př…" at bounding box center [750, 195] width 266 height 93
click at [617, 160] on span "Láká tě naše" at bounding box center [647, 157] width 61 height 15
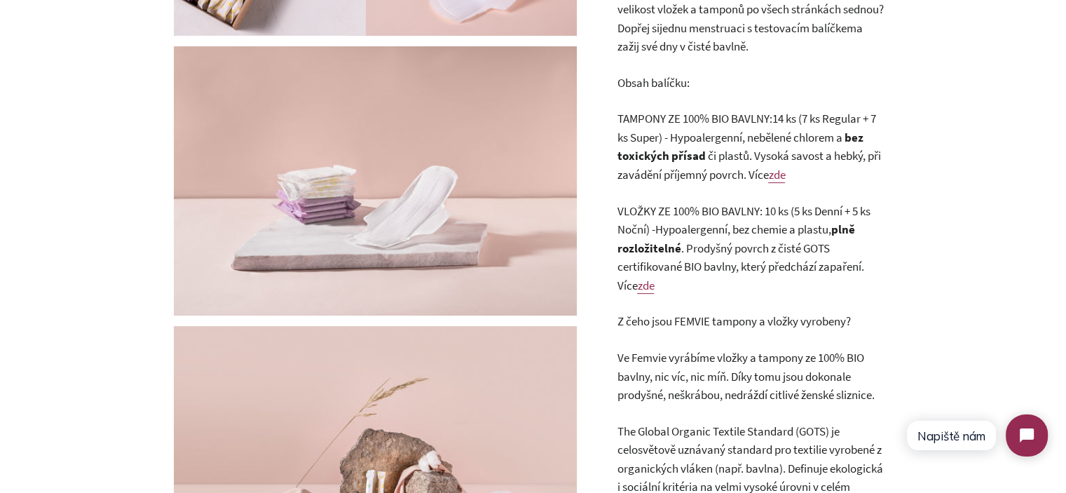
scroll to position [420, 0]
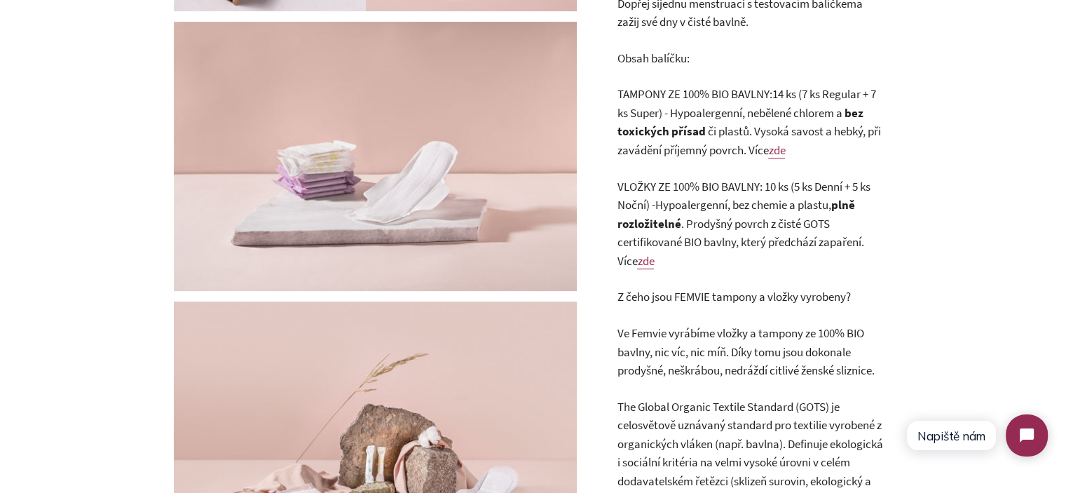
click at [737, 135] on span "či plastů. Vysoká savost a hebký, při zavádění příjemný povrch. V" at bounding box center [748, 140] width 263 height 34
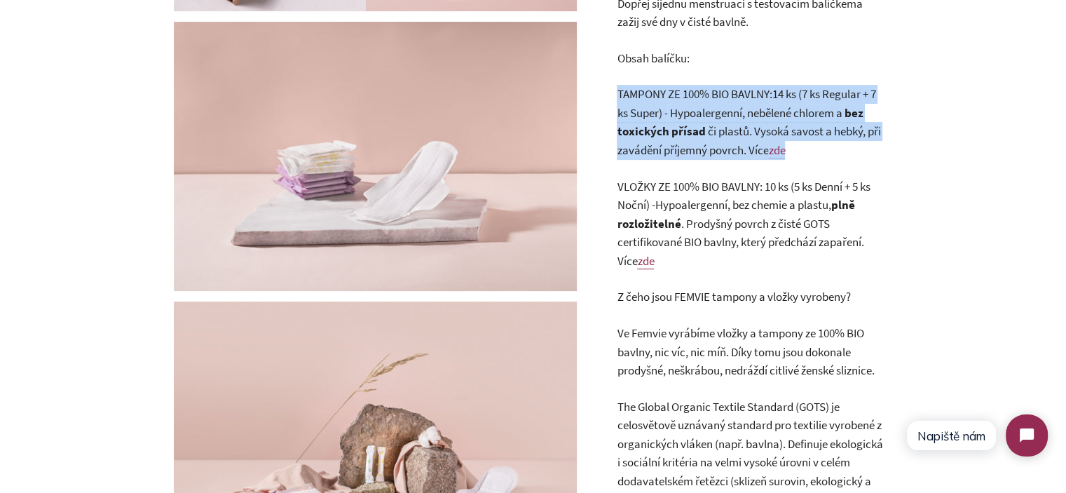
click at [737, 135] on span "či plastů. Vysoká savost a hebký, při zavádění příjemný povrch. V" at bounding box center [748, 140] width 263 height 34
click at [807, 140] on p "TAMPONY ZE 100% BIO BAVLNY: 14 ks (7 ks Regular + 7 ks Super) - Hypoalergenní, …" at bounding box center [750, 122] width 266 height 74
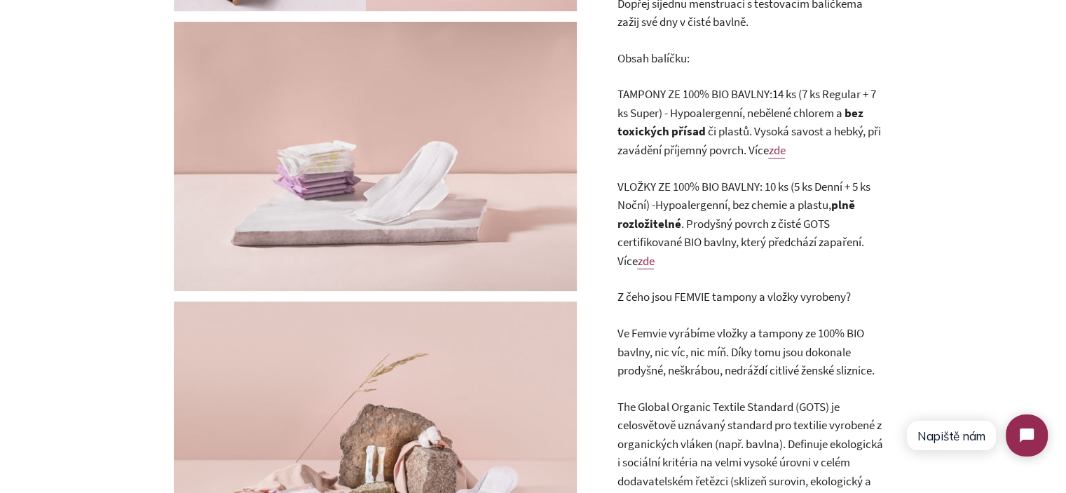
click at [640, 97] on span "TAMPONY ZE 100% BIO BAVLNY:" at bounding box center [694, 93] width 155 height 15
drag, startPoint x: 640, startPoint y: 97, endPoint x: 673, endPoint y: 112, distance: 35.4
click at [673, 112] on p "TAMPONY ZE 100% BIO BAVLNY: 14 ks (7 ks Regular + 7 ks Super) - Hypoalergenní, …" at bounding box center [750, 122] width 266 height 74
click at [701, 99] on span "TAMPONY ZE 100% BIO BAVLNY:" at bounding box center [694, 93] width 155 height 15
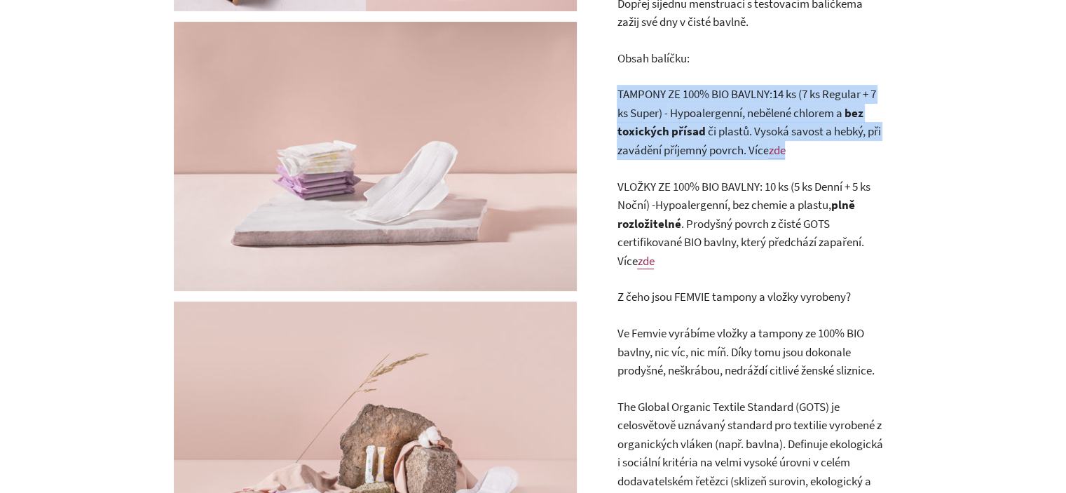
click at [701, 99] on span "TAMPONY ZE 100% BIO BAVLNY:" at bounding box center [694, 93] width 155 height 15
click at [703, 110] on span "Hypoalergenní, nebělené chlorem a" at bounding box center [756, 112] width 174 height 15
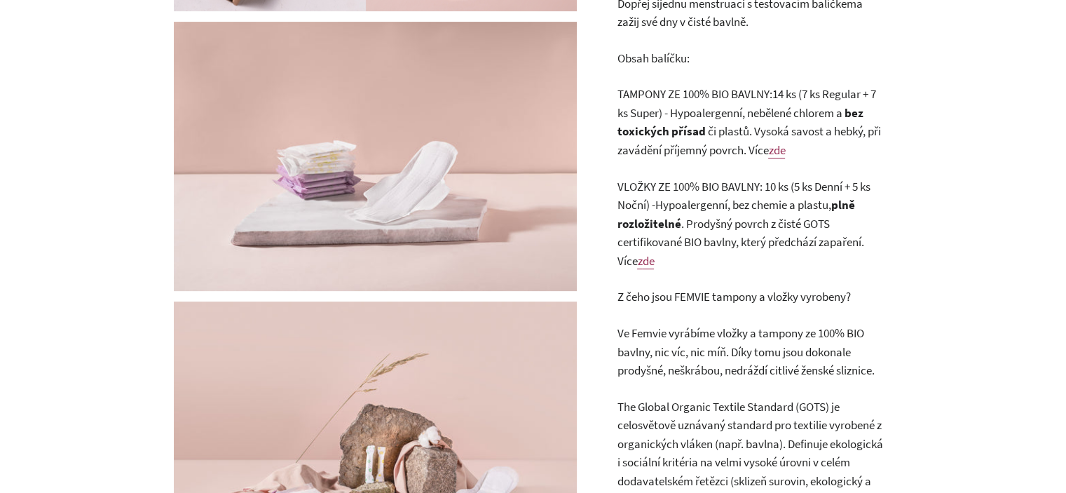
click at [668, 102] on p "TAMPONY ZE 100% BIO BAVLNY: 14 ks (7 ks Regular + 7 ks Super) - Hypoalergenní, …" at bounding box center [750, 122] width 266 height 74
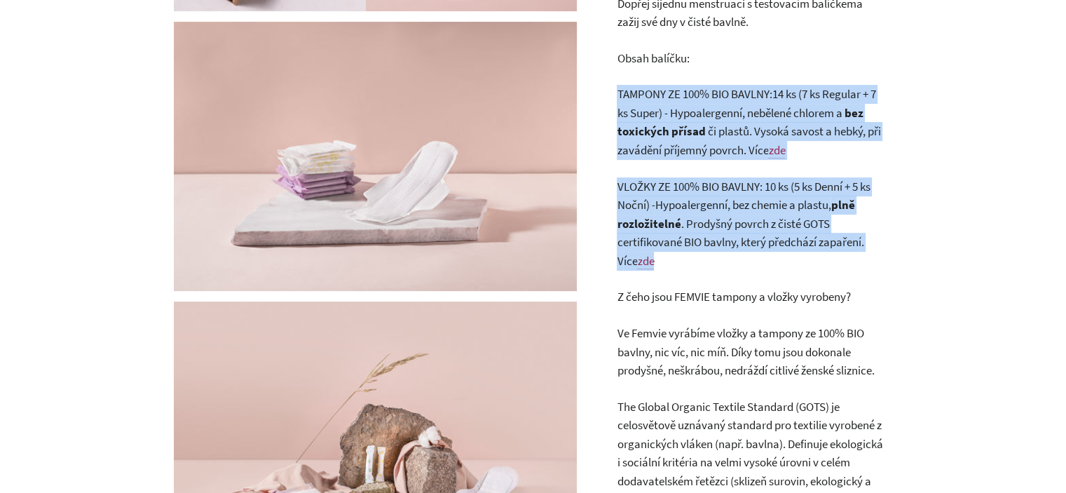
drag, startPoint x: 668, startPoint y: 102, endPoint x: 718, endPoint y: 228, distance: 134.9
click at [718, 228] on div "Láká tě naše Bezstarostné předplatné intimních potřeb, ale chceš se nejdříve př…" at bounding box center [750, 260] width 266 height 645
click at [718, 228] on p "VLOŽKY ZE 100% BIO BAVLNY: 10 ks (5 ks Denní + 5 ks Noční) - Hypoalergenní, bez…" at bounding box center [750, 223] width 266 height 93
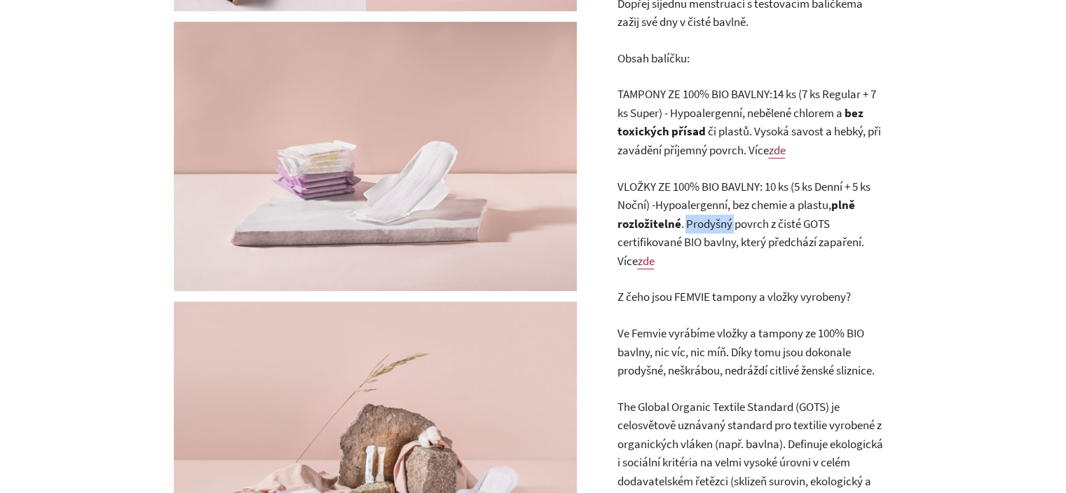
click at [718, 228] on p "VLOŽKY ZE 100% BIO BAVLNY: 10 ks (5 ks Denní + 5 ks Noční) - Hypoalergenní, bez…" at bounding box center [750, 223] width 266 height 93
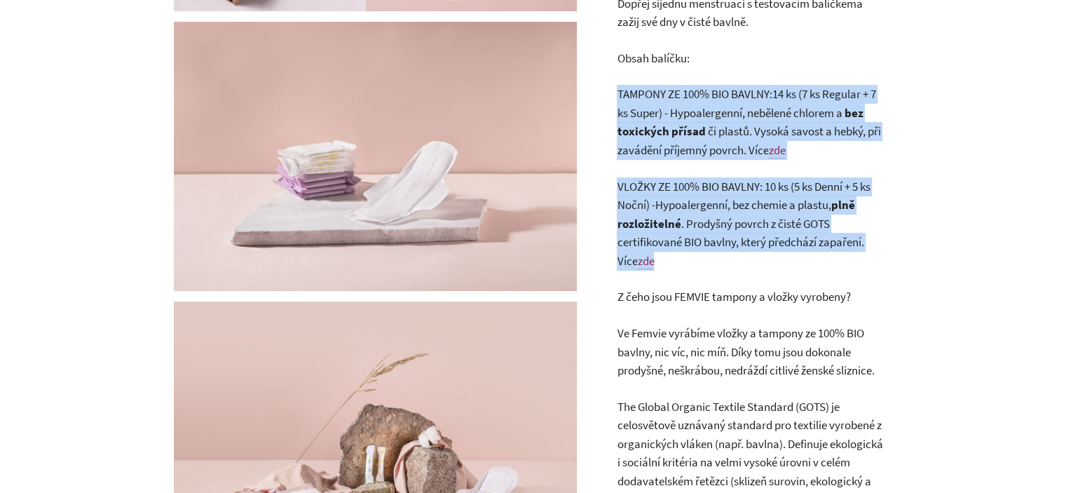
drag, startPoint x: 718, startPoint y: 228, endPoint x: 709, endPoint y: 133, distance: 95.7
click at [709, 133] on div "Láká tě naše Bezstarostné předplatné intimních potřeb, ale chceš se nejdříve př…" at bounding box center [750, 260] width 266 height 645
click at [708, 266] on p "VLOŽKY ZE 100% BIO BAVLNY: 10 ks (5 ks Denní + 5 ks Noční) - Hypoalergenní, bez…" at bounding box center [750, 223] width 266 height 93
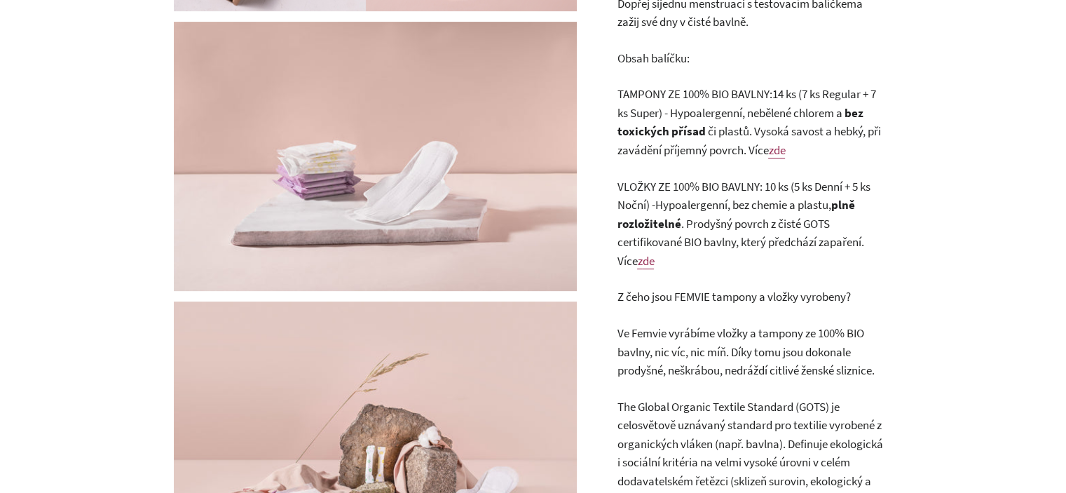
click at [701, 252] on p "VLOŽKY ZE 100% BIO BAVLNY: 10 ks (5 ks Denní + 5 ks Noční) - Hypoalergenní, bez…" at bounding box center [750, 223] width 266 height 93
click at [701, 251] on p "VLOŽKY ZE 100% BIO BAVLNY: 10 ks (5 ks Denní + 5 ks Noční) - Hypoalergenní, bez…" at bounding box center [750, 223] width 266 height 93
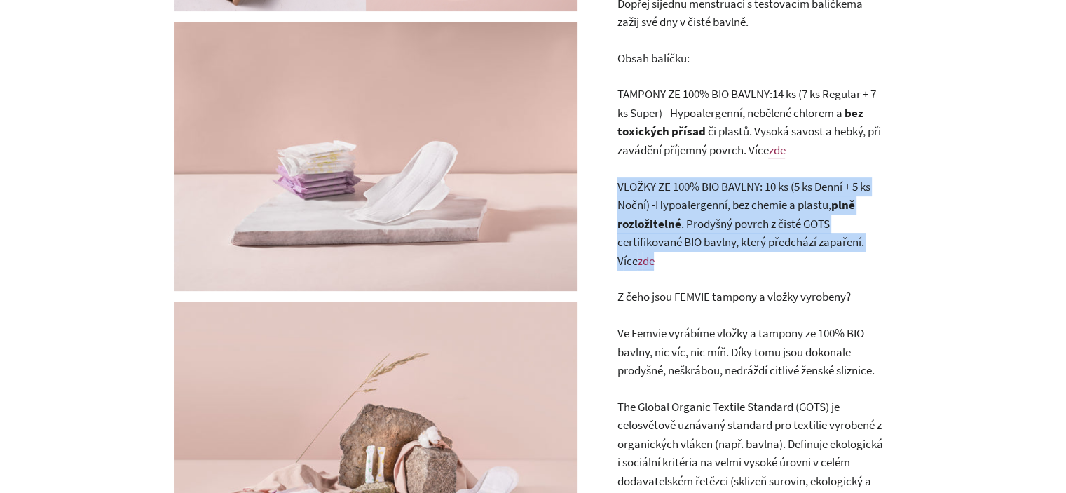
click at [701, 251] on p "VLOŽKY ZE 100% BIO BAVLNY: 10 ks (5 ks Denní + 5 ks Noční) - Hypoalergenní, bez…" at bounding box center [750, 223] width 266 height 93
copy div "VLOŽKY ZE 100% BIO BAVLNY: 10 ks (5 ks Denní + 5 ks Noční) - Hypoalergenní, bez…"
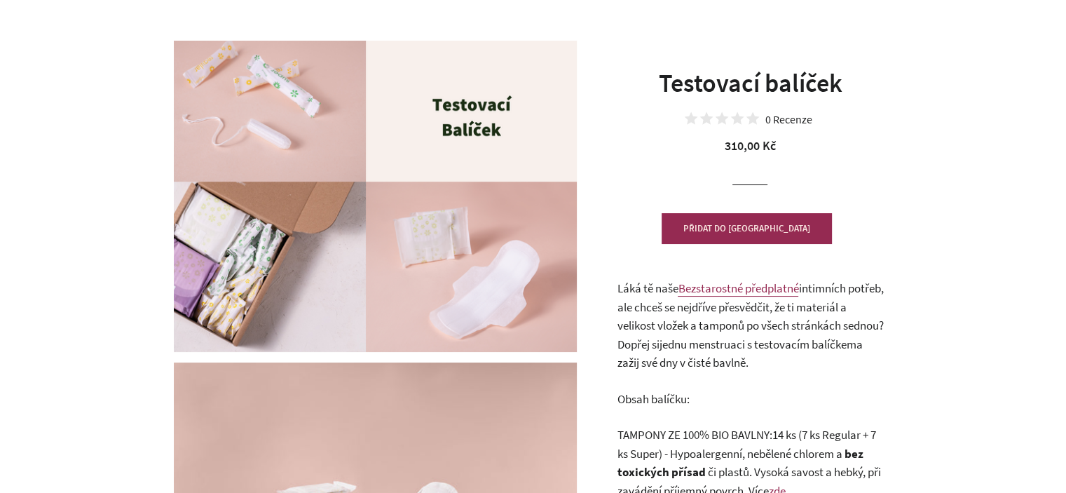
scroll to position [0, 0]
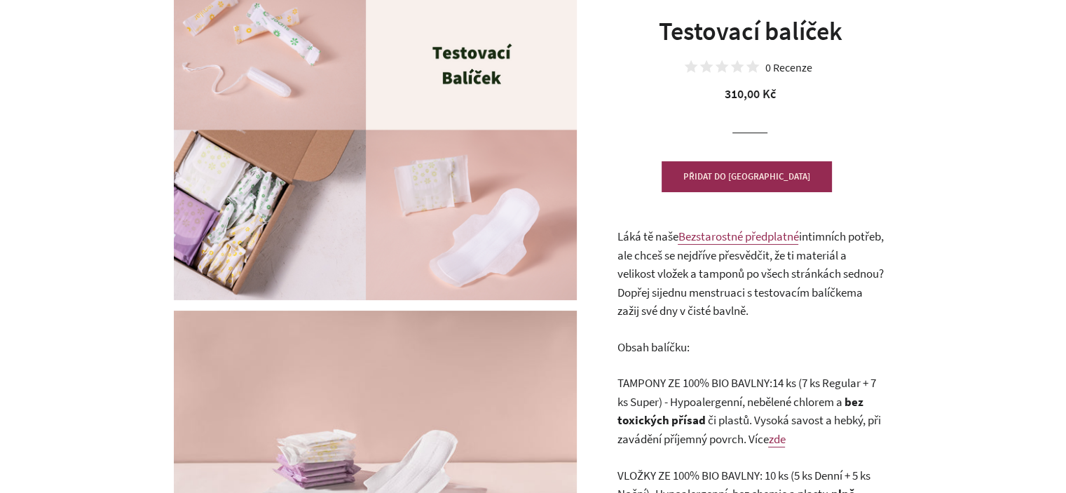
scroll to position [140, 0]
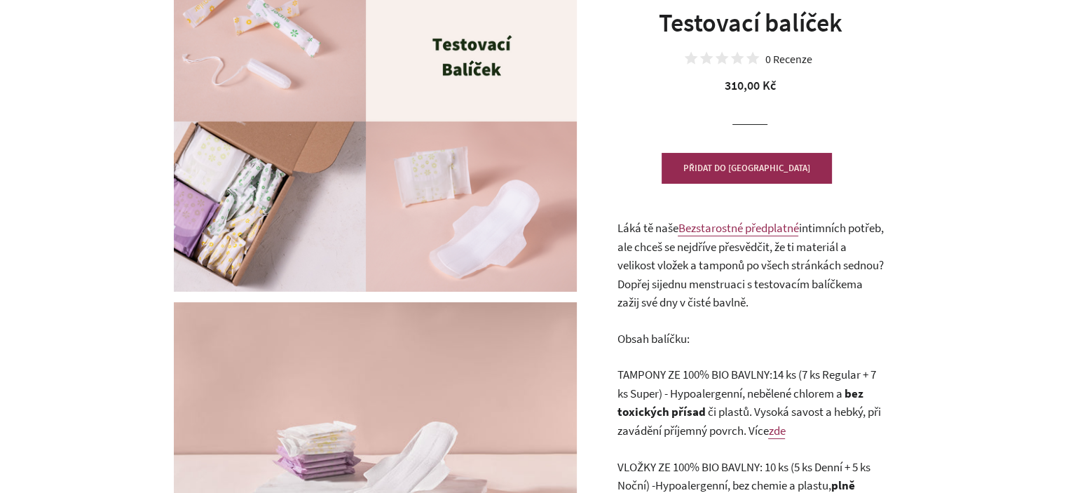
click at [762, 276] on span "jednu menstruaci s testovacím balíčkem" at bounding box center [757, 283] width 197 height 15
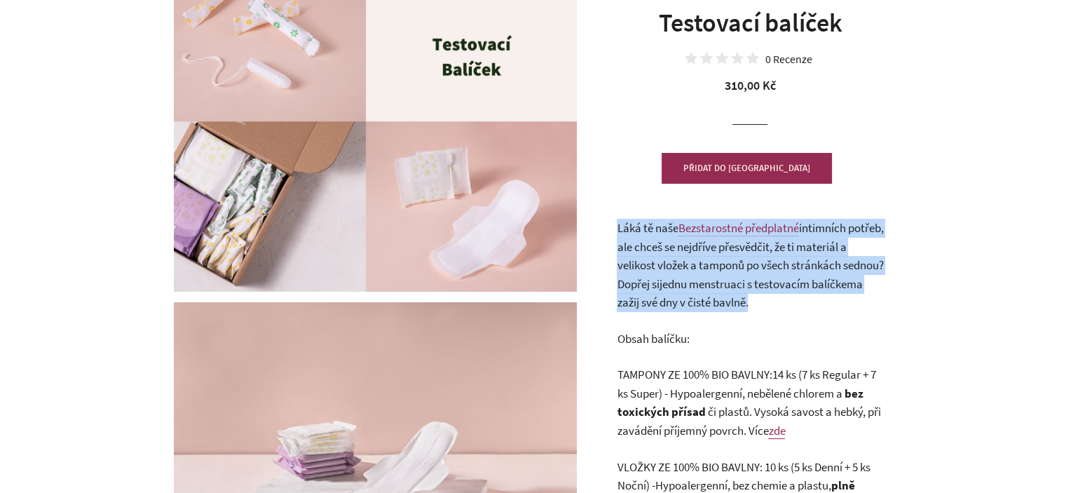
click at [762, 276] on span "jednu menstruaci s testovacím balíčkem" at bounding box center [757, 283] width 197 height 15
click at [783, 304] on span "a zažij své dny v čisté bavlně." at bounding box center [739, 293] width 245 height 34
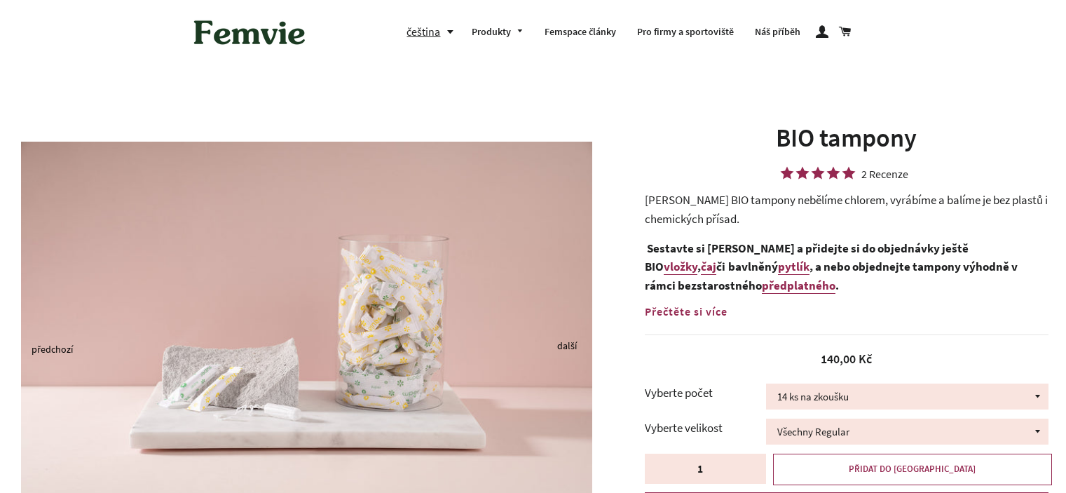
click at [709, 188] on div "BIO tampony 2 Recenze Femvie BIO tampony nebělíme chlorem, vyrábíme a balíme je…" at bounding box center [847, 322] width 404 height 402
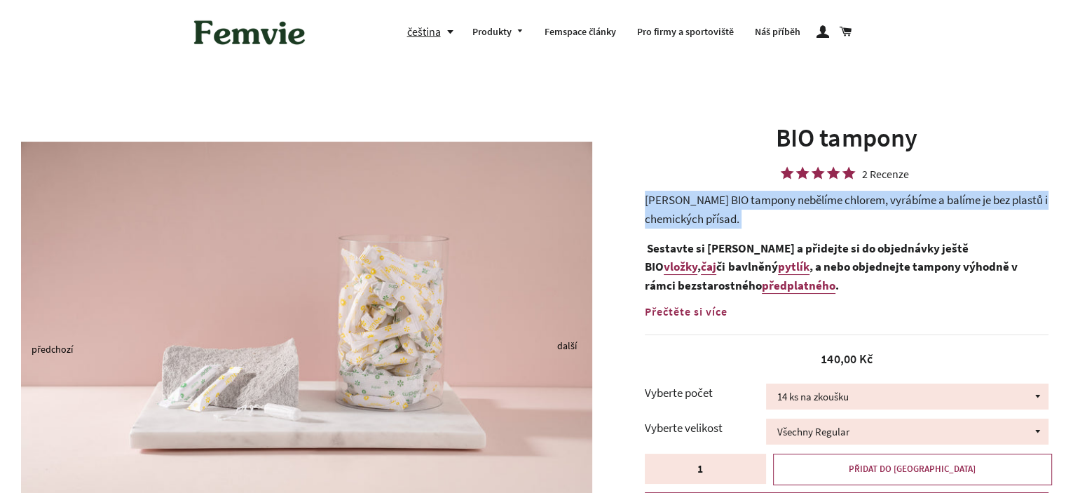
click at [709, 188] on div "BIO tampony 2 Recenze Femvie BIO tampony nebělíme chlorem, vyrábíme a balíme je…" at bounding box center [847, 322] width 404 height 402
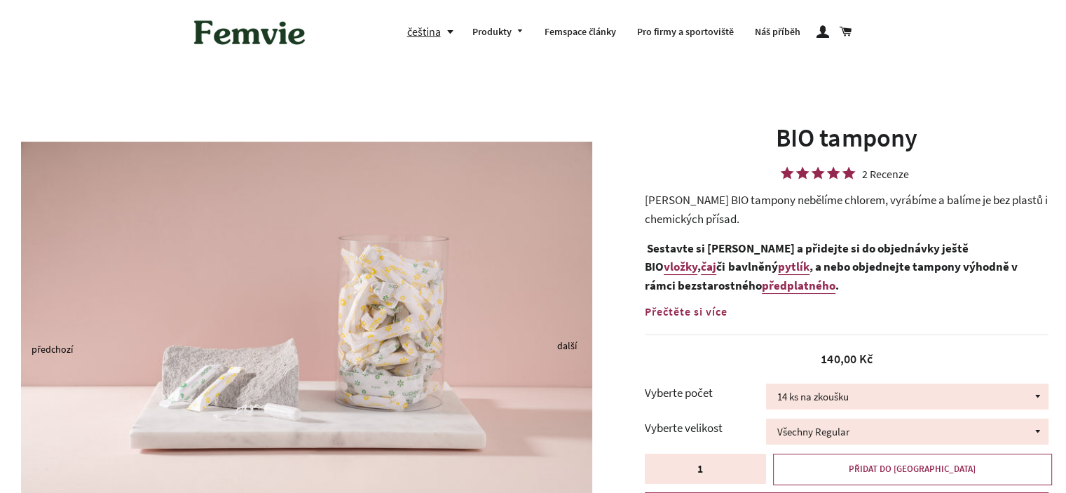
click at [765, 229] on div "[PERSON_NAME] BIO tampony nebělíme chlorem, vyrábíme a balíme je bez plastů i c…" at bounding box center [847, 247] width 404 height 112
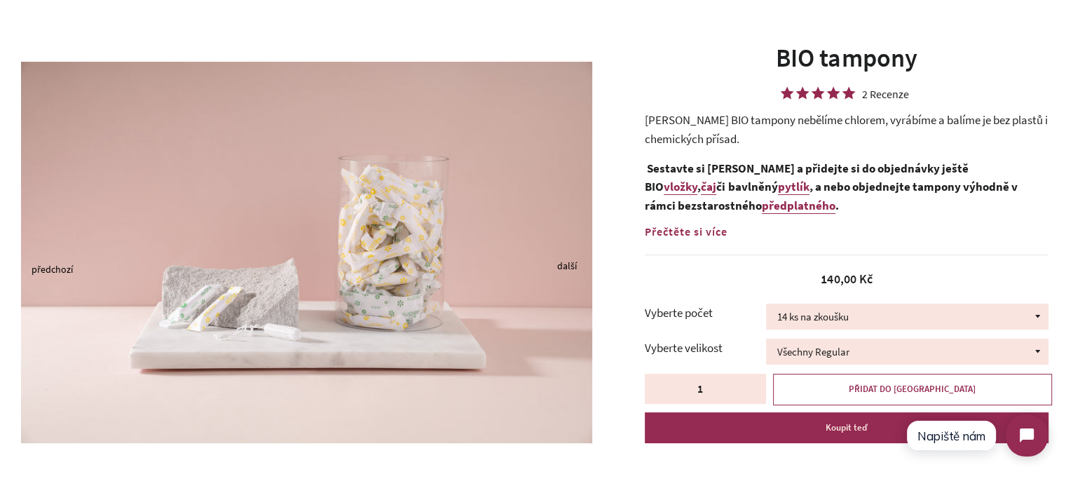
scroll to position [280, 0]
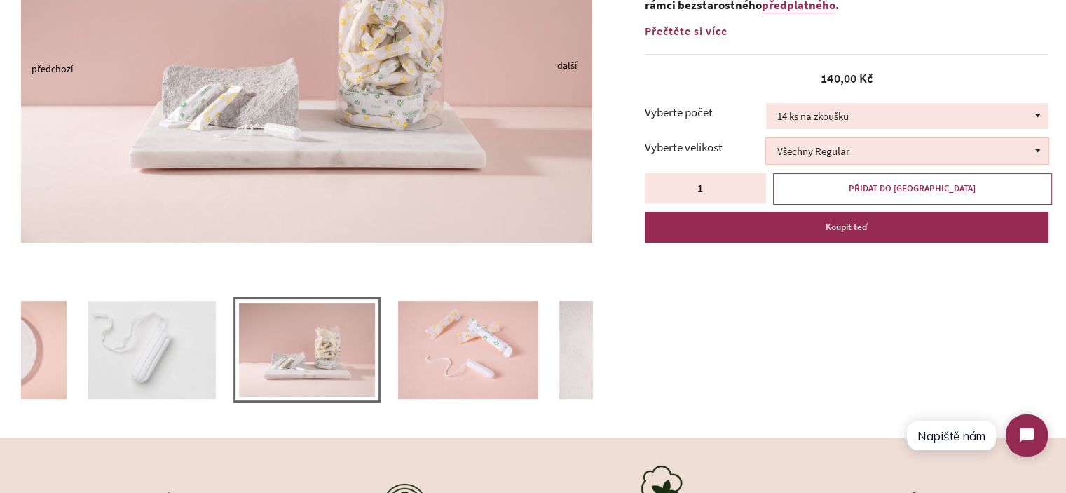
click at [853, 144] on select "Všechny Regular Všechny Super Půl na půl" at bounding box center [907, 151] width 282 height 26
drag, startPoint x: 853, startPoint y: 144, endPoint x: 811, endPoint y: 207, distance: 75.8
click at [853, 144] on select "Všechny Regular Všechny Super Půl na půl" at bounding box center [907, 151] width 282 height 26
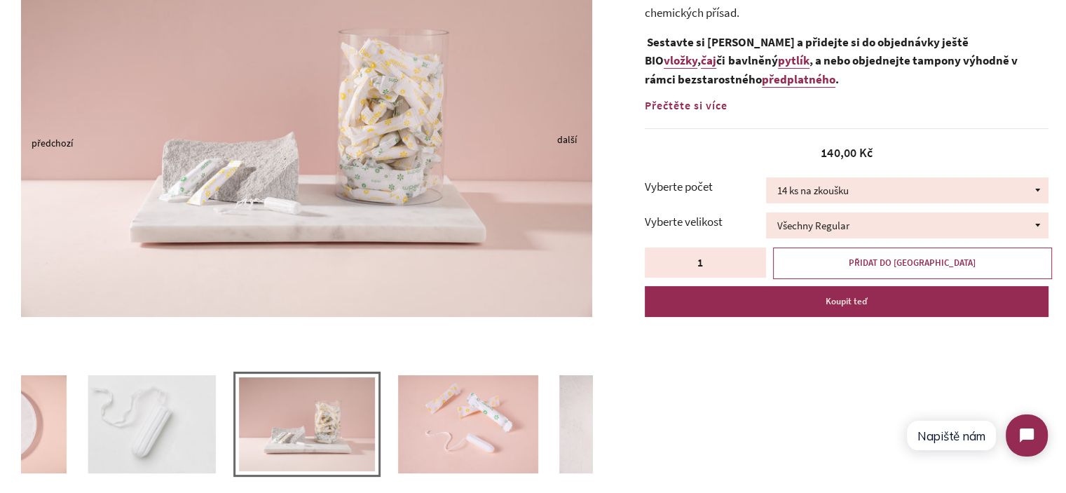
scroll to position [70, 0]
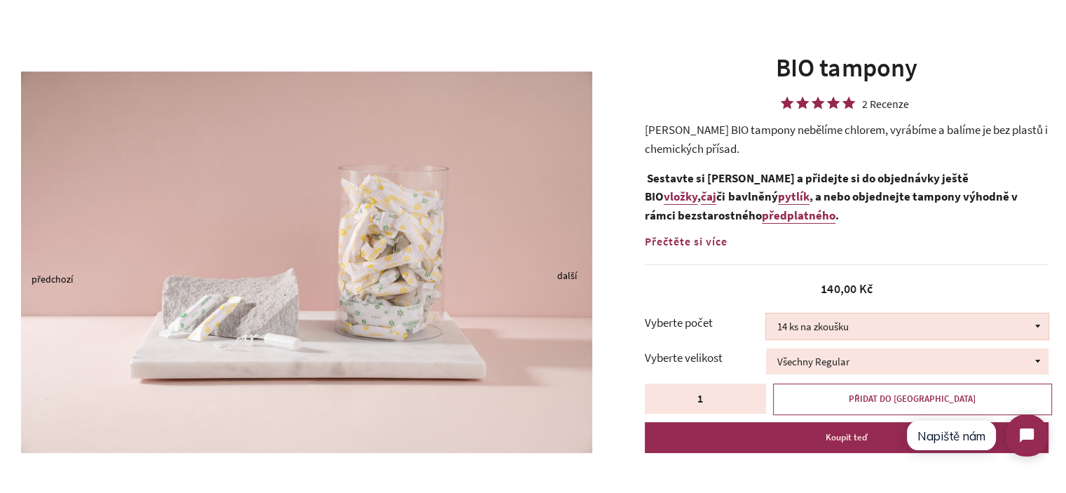
click at [804, 320] on select "14 ks na zkoušku 36 ks 100 ks" at bounding box center [907, 326] width 282 height 26
drag, startPoint x: 804, startPoint y: 320, endPoint x: 778, endPoint y: 313, distance: 27.5
click at [804, 320] on select "14 ks na zkoušku 36 ks 100 ks" at bounding box center [907, 326] width 282 height 26
click at [863, 359] on select "Všechny Regular Všechny Super Půl na půl" at bounding box center [907, 361] width 282 height 26
select select "Půl na půl"
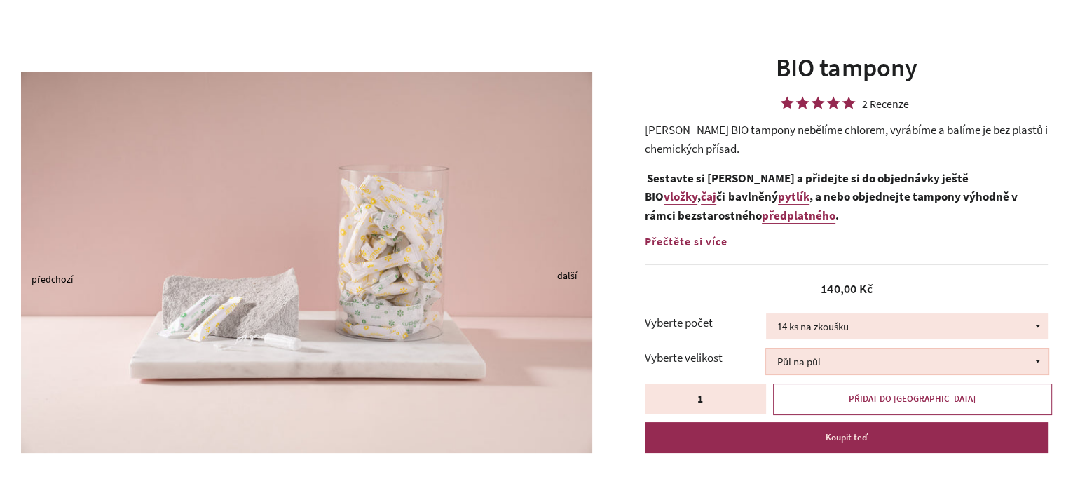
click at [766, 348] on select "Všechny Regular Všechny Super Půl na půl" at bounding box center [907, 361] width 282 height 26
click at [820, 266] on div "Běžná cena Prodejní cena 140,00 Kč Jednotková cena / za" at bounding box center [847, 281] width 404 height 34
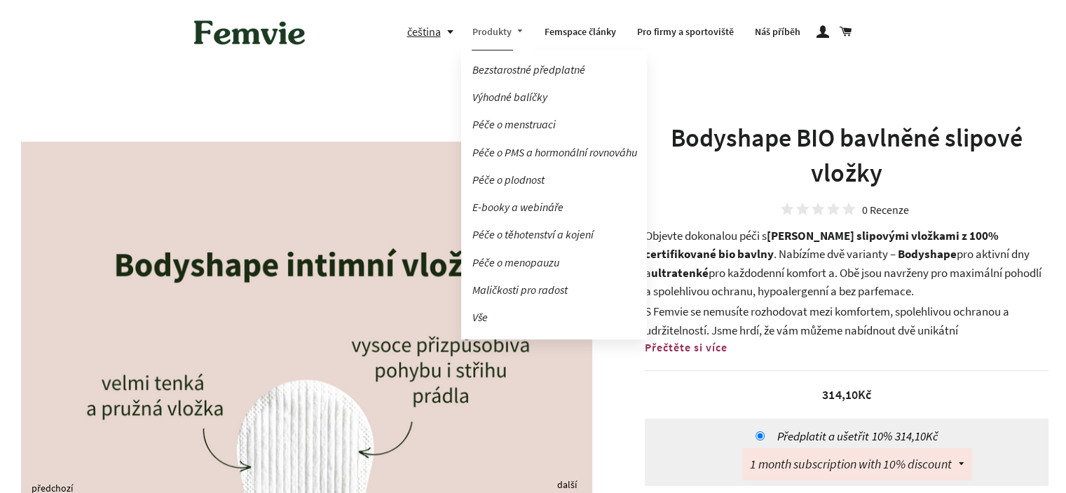
click at [483, 32] on link "Produkty" at bounding box center [497, 32] width 73 height 36
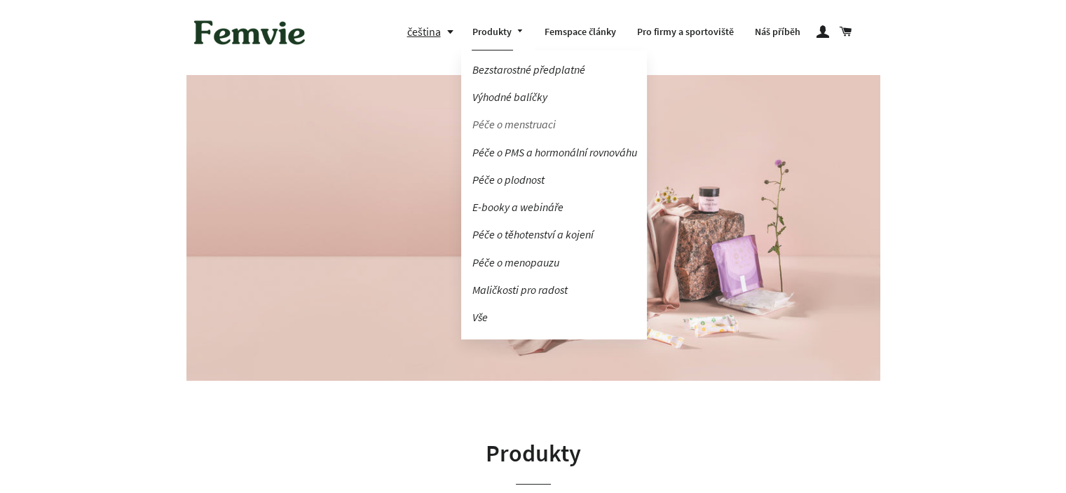
click at [524, 127] on link "Péče o menstruaci" at bounding box center [554, 124] width 186 height 25
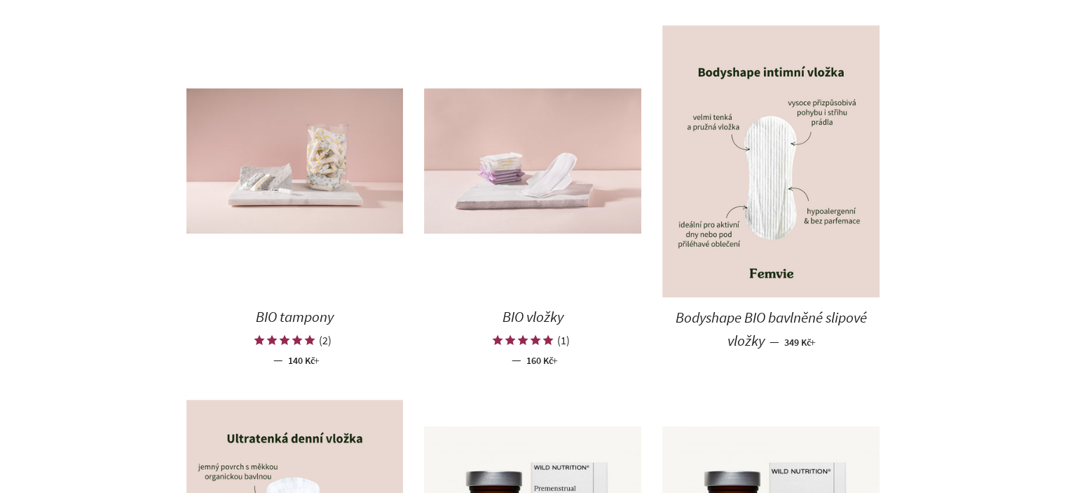
click at [530, 176] on img at bounding box center [532, 160] width 217 height 145
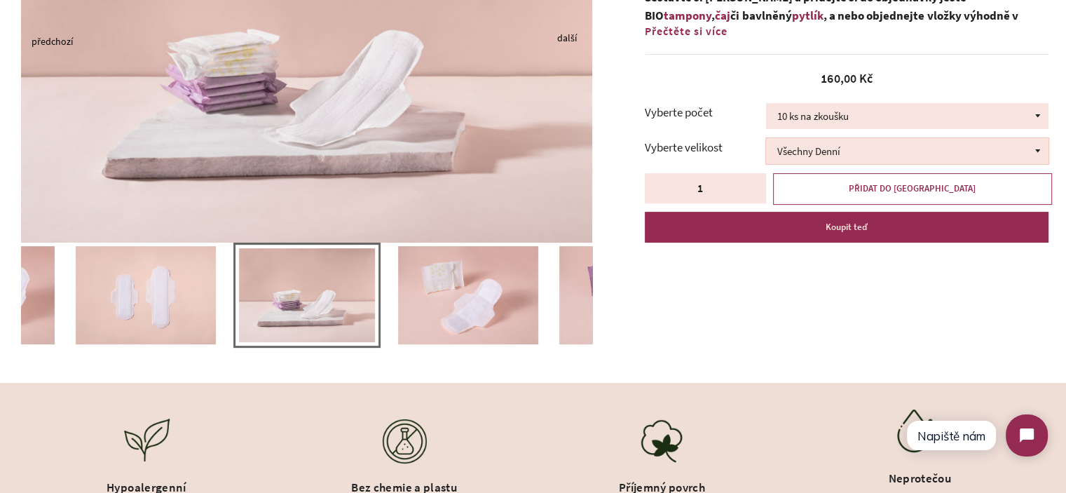
click at [836, 158] on select "Všechny Denní Všechny Noční Půl na půl" at bounding box center [907, 151] width 282 height 26
select select "Půl na půl"
click at [766, 138] on select "Všechny Denní Všechny Noční Půl na půl" at bounding box center [907, 151] width 282 height 26
click at [847, 259] on div "Previous Next" at bounding box center [522, 111] width 1087 height 542
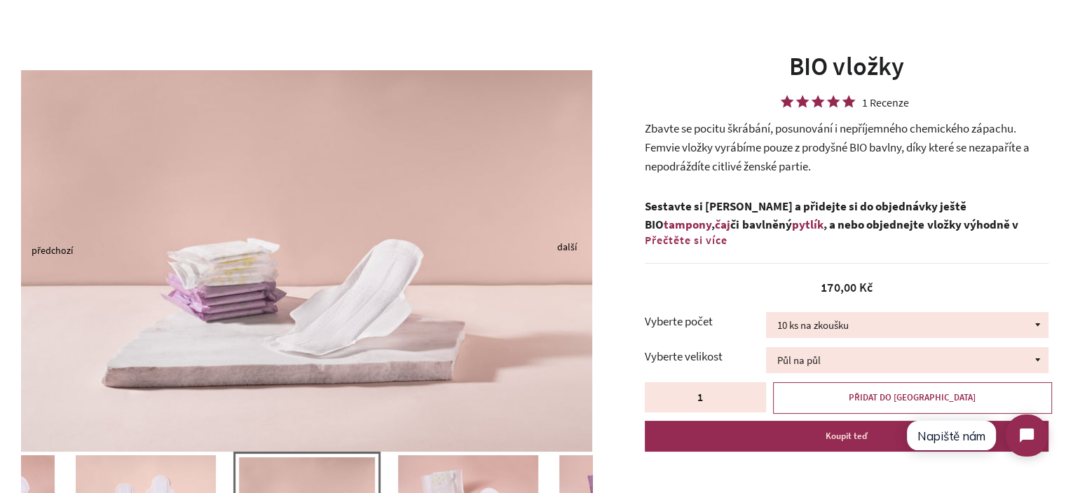
scroll to position [70, 0]
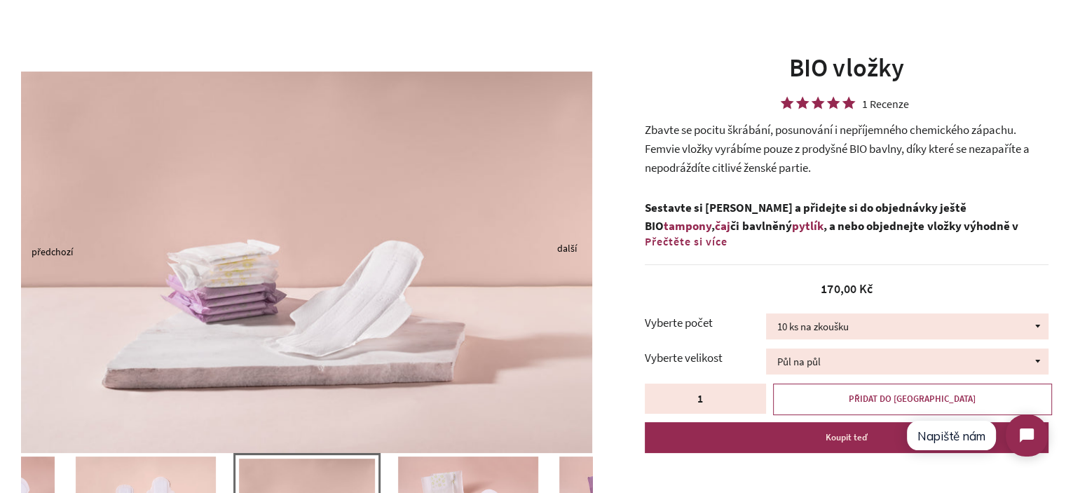
click at [788, 210] on strong "Sestavte si balíček a přidejte si do objednávky ještě BIO tampony , čaj či bavl…" at bounding box center [831, 226] width 373 height 53
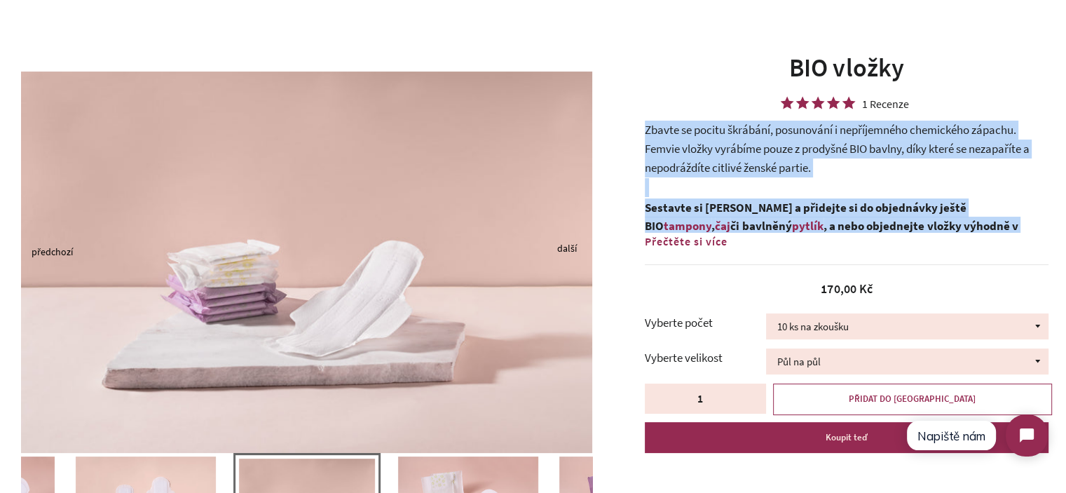
drag, startPoint x: 788, startPoint y: 210, endPoint x: 760, endPoint y: 158, distance: 59.6
click at [760, 158] on div "Zbavte se pocitu škrábání, posunování i nepříjemného chemického zápachu. Femvie…" at bounding box center [847, 177] width 404 height 112
click at [760, 157] on p "Zbavte se pocitu škrábání, posunování i nepříjemného chemického zápachu. Femvie…" at bounding box center [847, 149] width 404 height 56
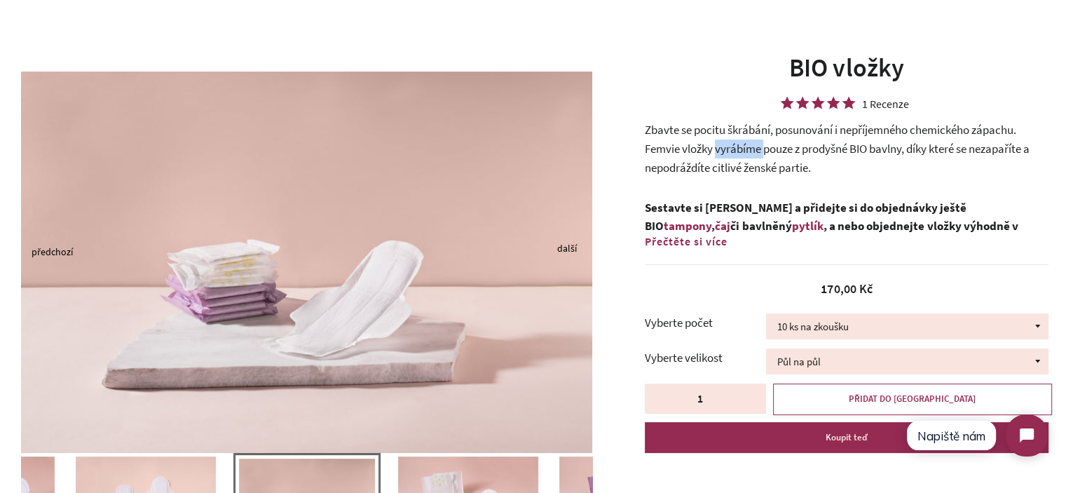
click at [760, 157] on p "Zbavte se pocitu škrábání, posunování i nepříjemného chemického zápachu. Femvie…" at bounding box center [847, 149] width 404 height 56
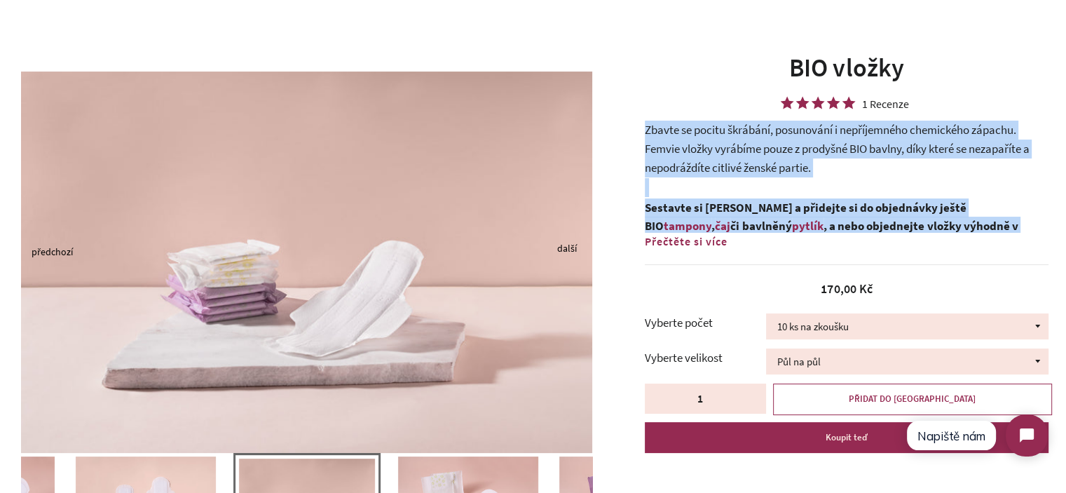
drag, startPoint x: 760, startPoint y: 157, endPoint x: 787, endPoint y: 224, distance: 72.0
click at [787, 224] on div "Zbavte se pocitu škrábání, posunování i nepříjemného chemického zápachu. Femvie…" at bounding box center [847, 177] width 404 height 112
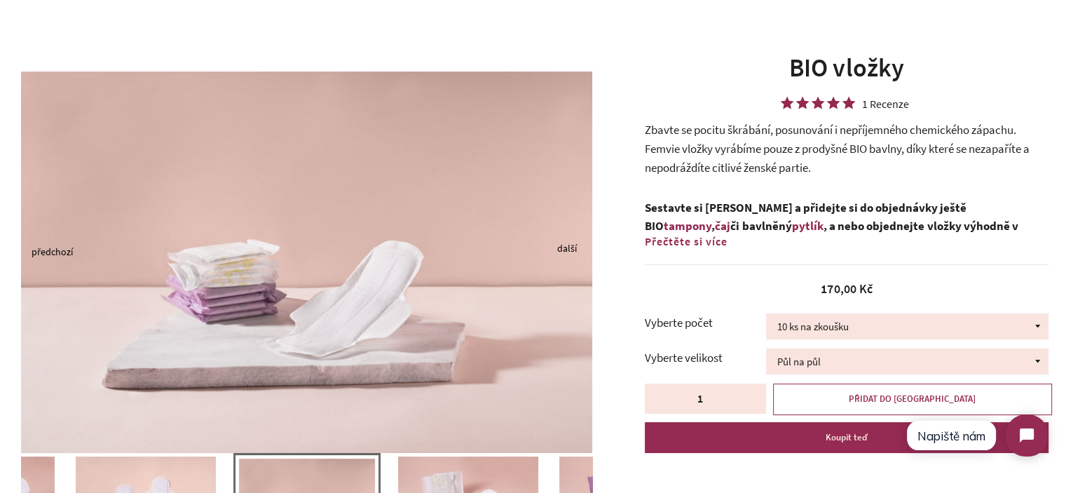
click at [795, 235] on div "Přečtěte si více Číst méně" at bounding box center [847, 242] width 404 height 18
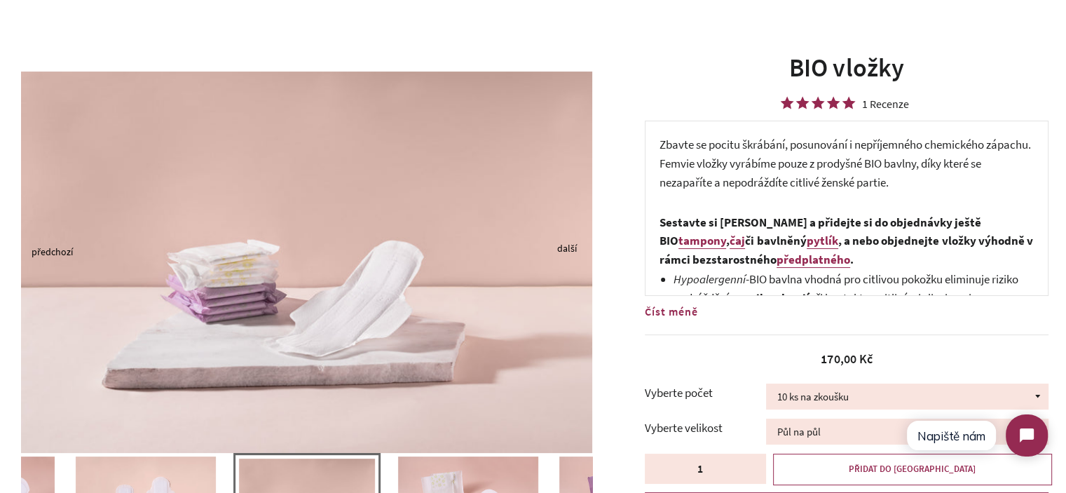
click at [797, 239] on strong "Sestavte si balíček a přidejte si do objednávky ještě BIO tampony , čaj či bavl…" at bounding box center [845, 240] width 373 height 53
click at [804, 228] on strong "Sestavte si balíček a přidejte si do objednávky ještě BIO tampony , čaj či bavl…" at bounding box center [845, 240] width 373 height 53
click at [804, 227] on strong "Sestavte si balíček a přidejte si do objednávky ještě BIO tampony , čaj či bavl…" at bounding box center [845, 240] width 373 height 53
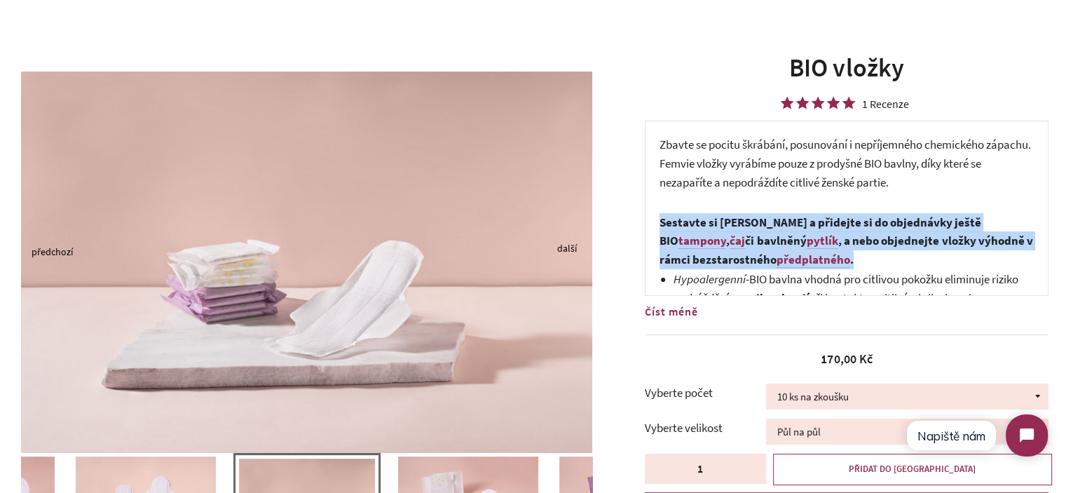
click at [804, 227] on strong "Sestavte si balíček a přidejte si do objednávky ještě BIO tampony , čaj či bavl…" at bounding box center [845, 240] width 373 height 53
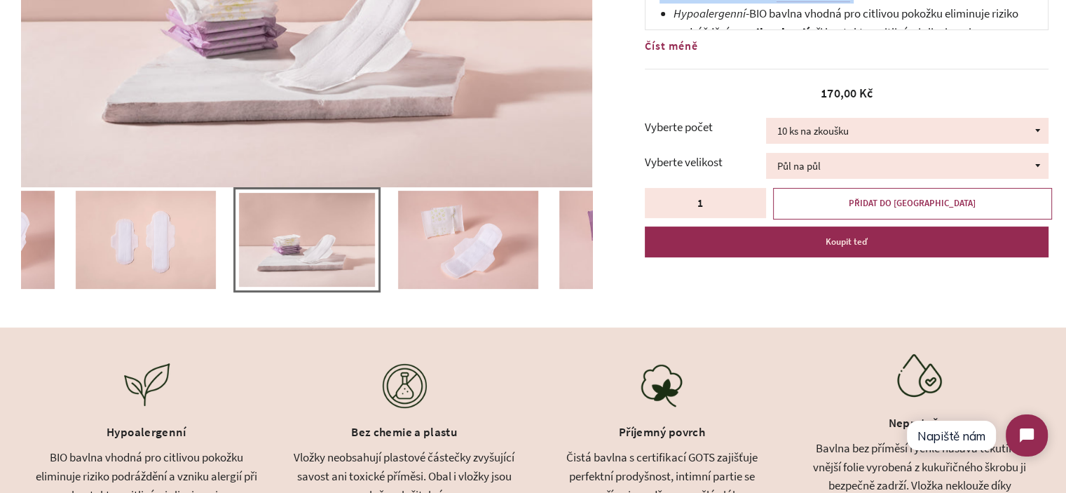
scroll to position [350, 0]
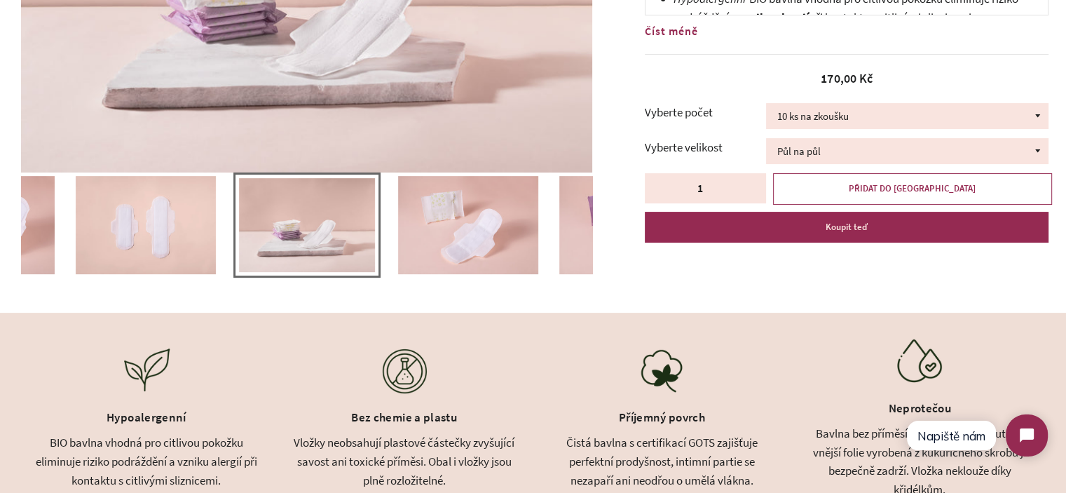
click at [469, 238] on img at bounding box center [468, 225] width 140 height 98
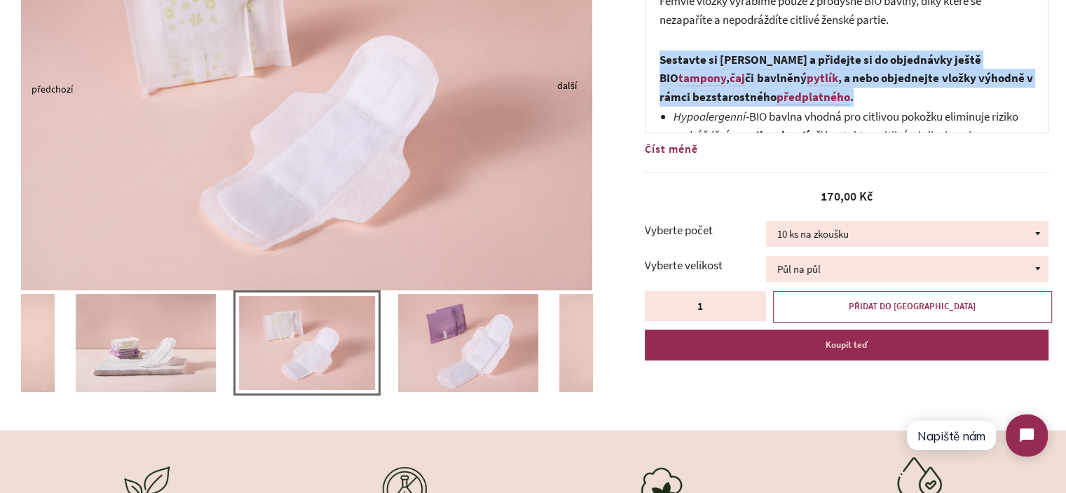
scroll to position [210, 0]
